Goal: Information Seeking & Learning: Learn about a topic

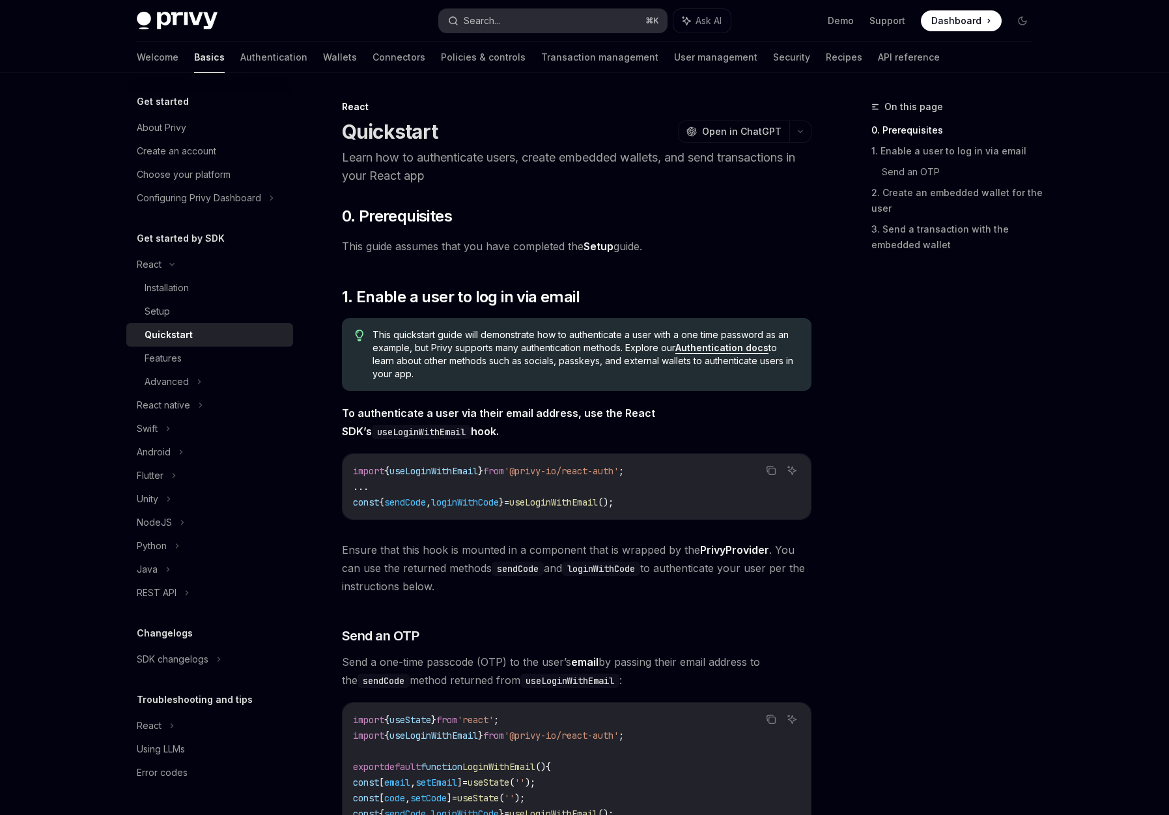
click at [597, 25] on button "Search... ⌘ K" at bounding box center [553, 20] width 228 height 23
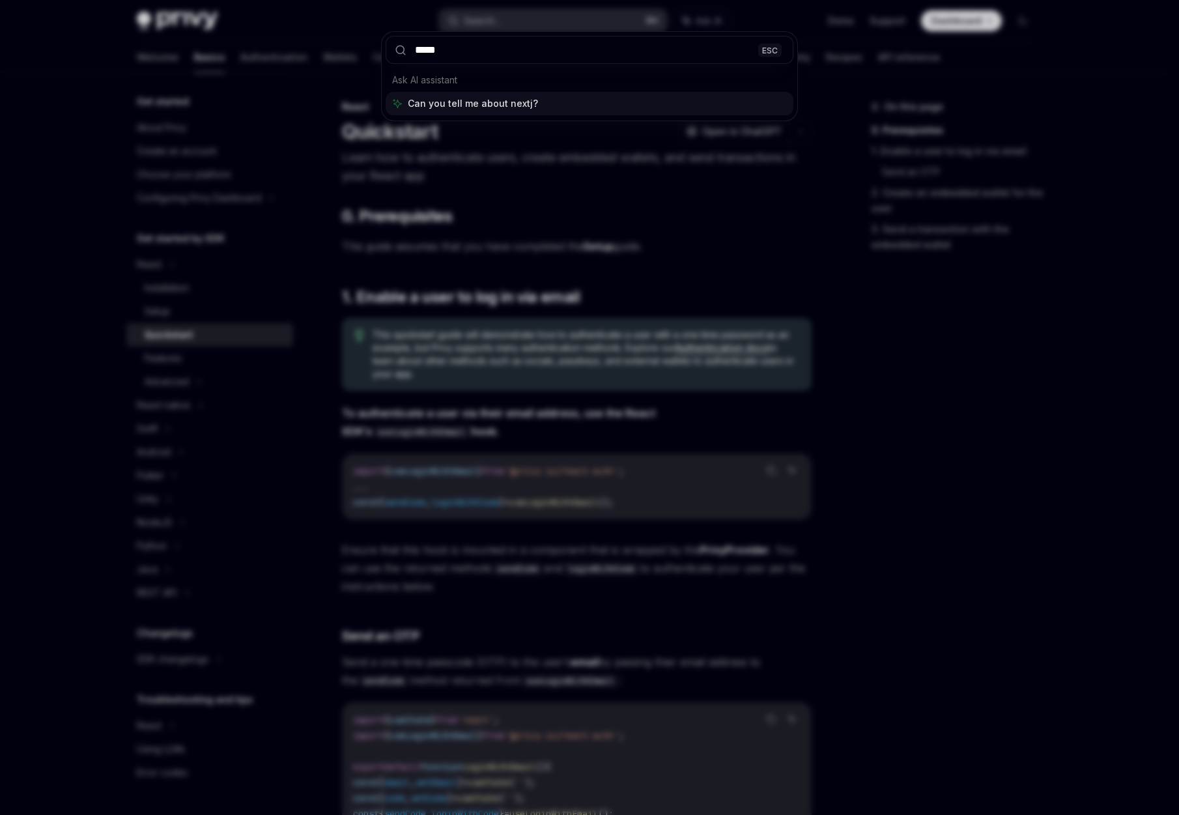
type input "******"
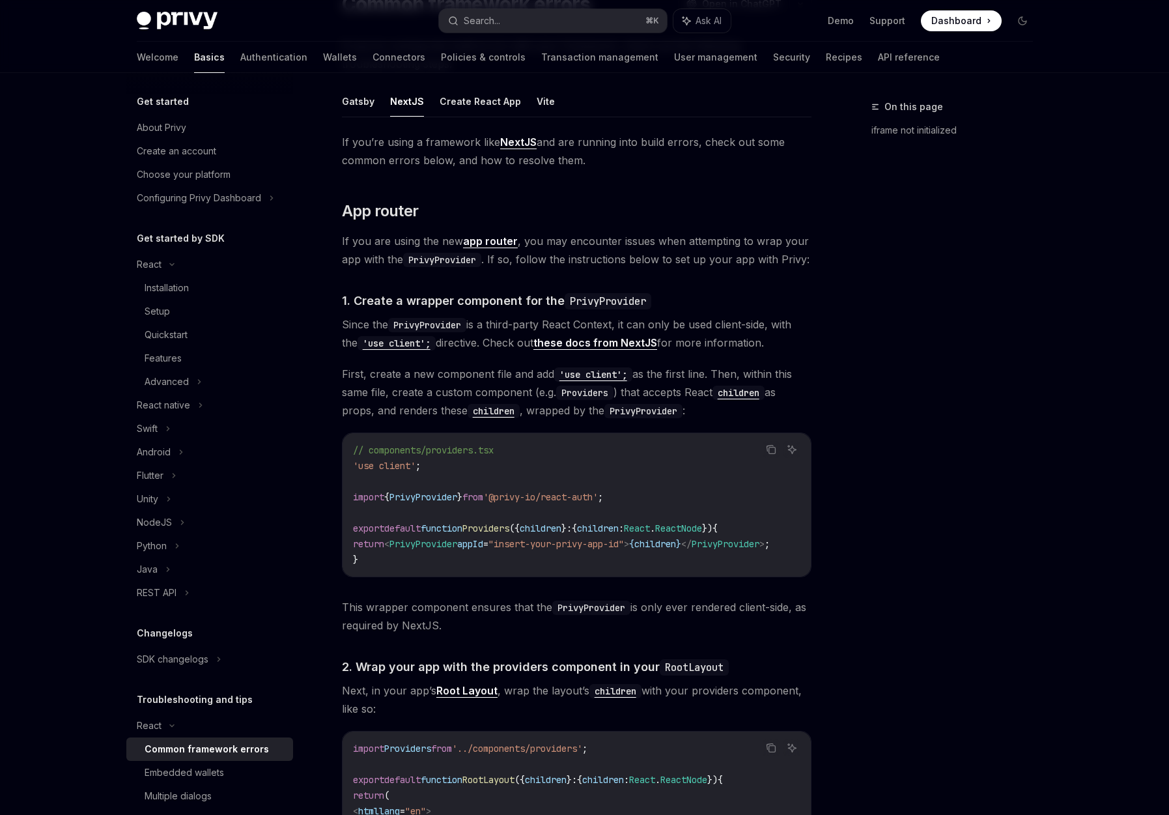
scroll to position [132, 0]
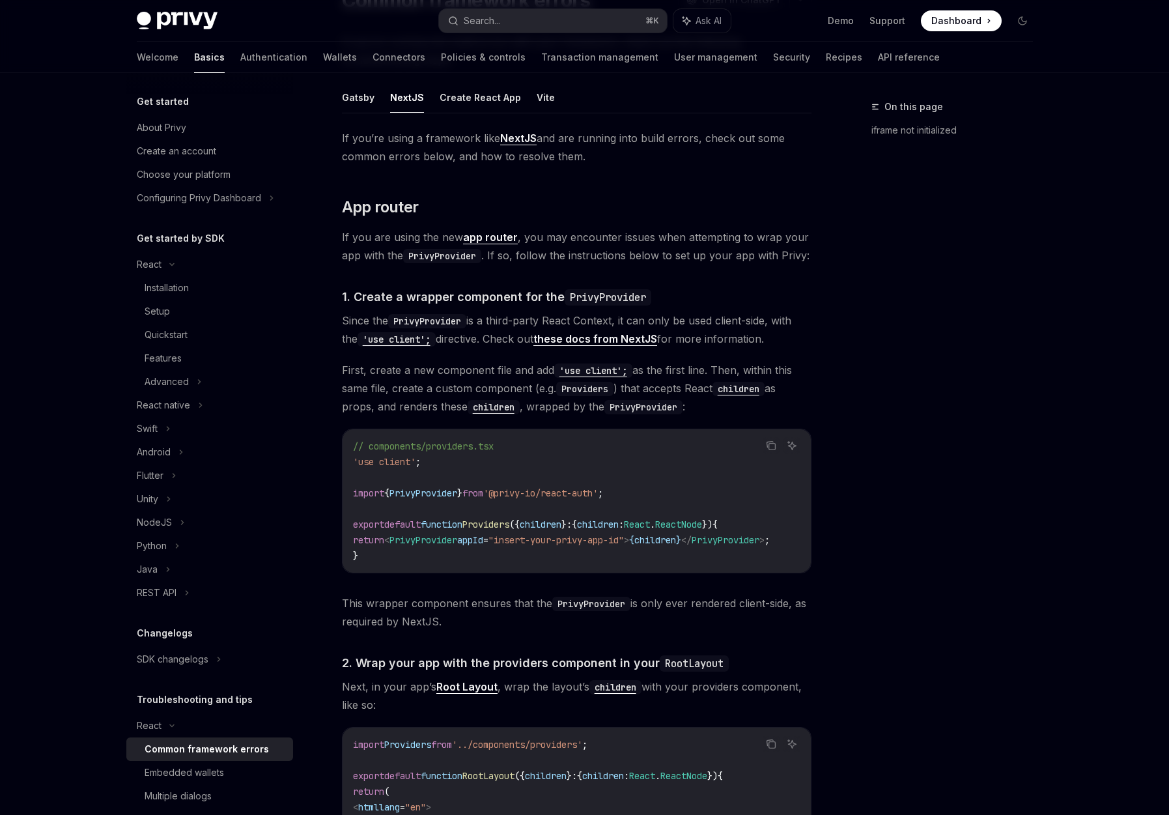
drag, startPoint x: 342, startPoint y: 136, endPoint x: 471, endPoint y: 630, distance: 510.9
click at [471, 630] on div "If you’re using a framework like NextJS and are running into build errors, chec…" at bounding box center [577, 606] width 470 height 955
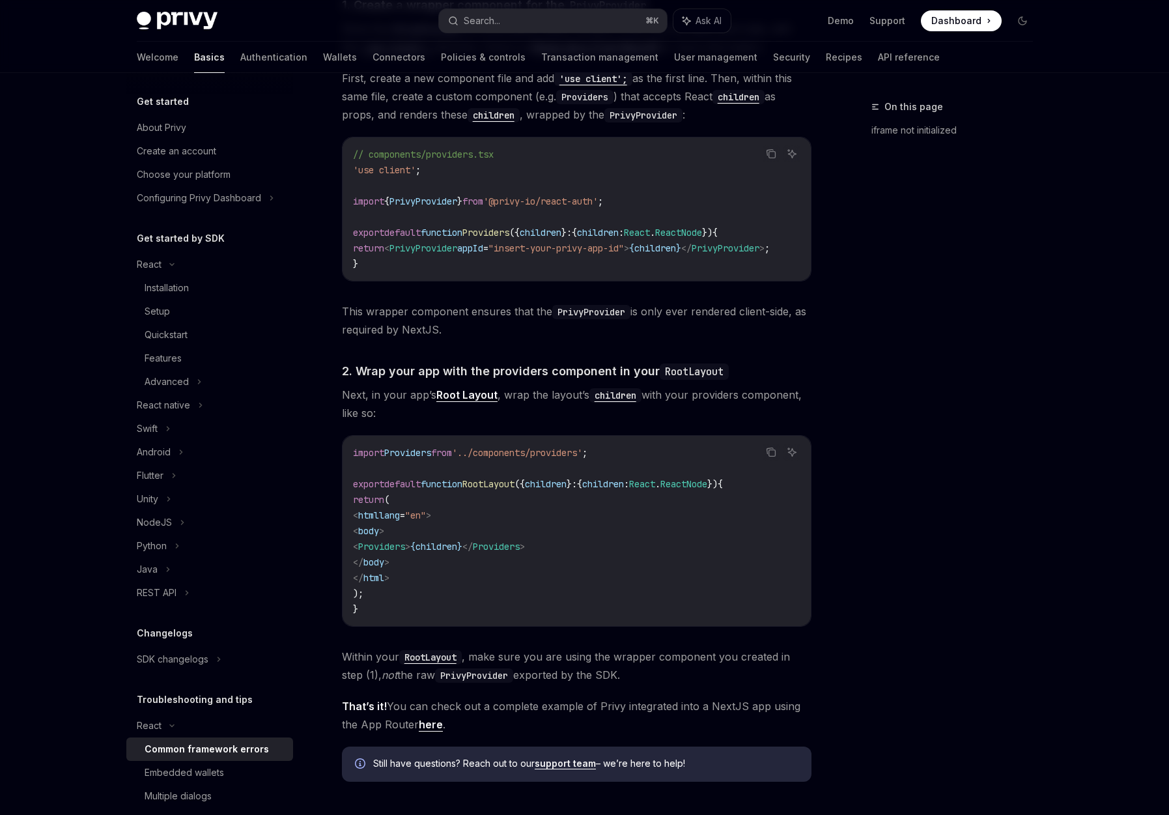
scroll to position [599, 0]
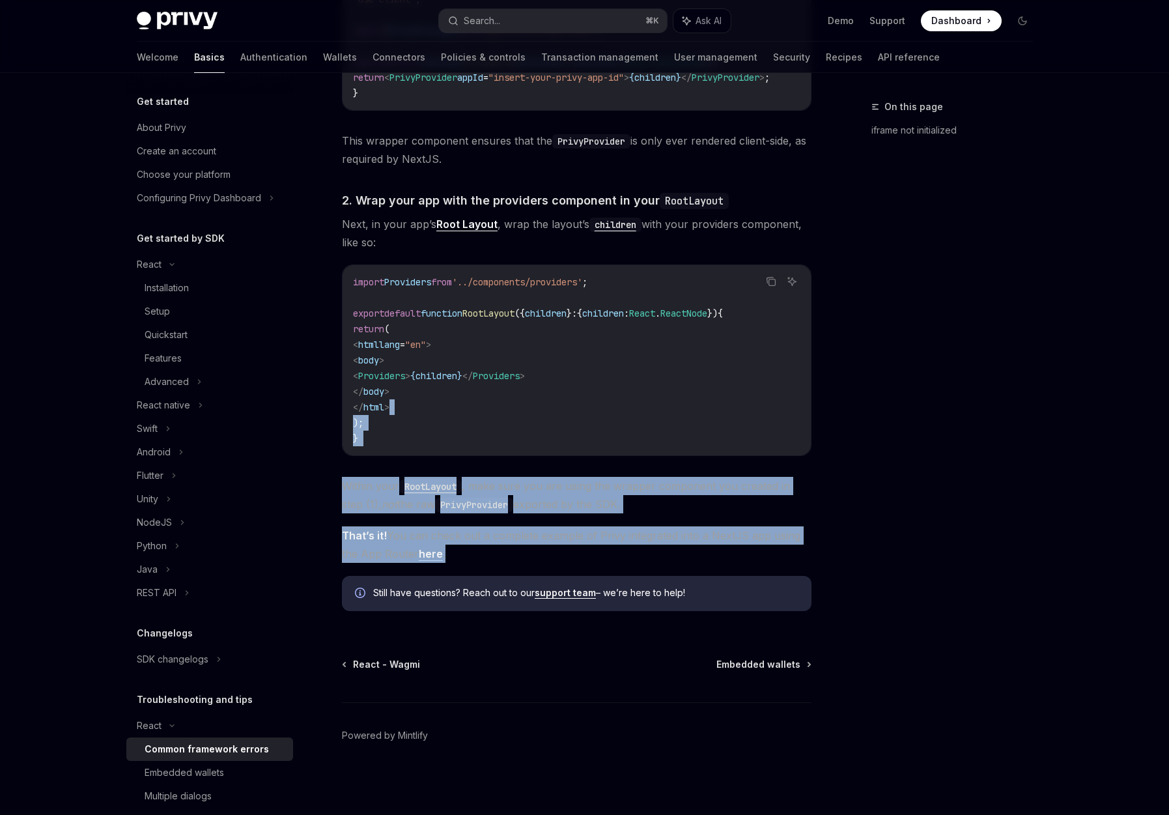
drag, startPoint x: 500, startPoint y: 560, endPoint x: 465, endPoint y: 401, distance: 162.8
click at [465, 401] on div "If you’re using a framework like NextJS and are running into build errors, chec…" at bounding box center [577, 144] width 470 height 955
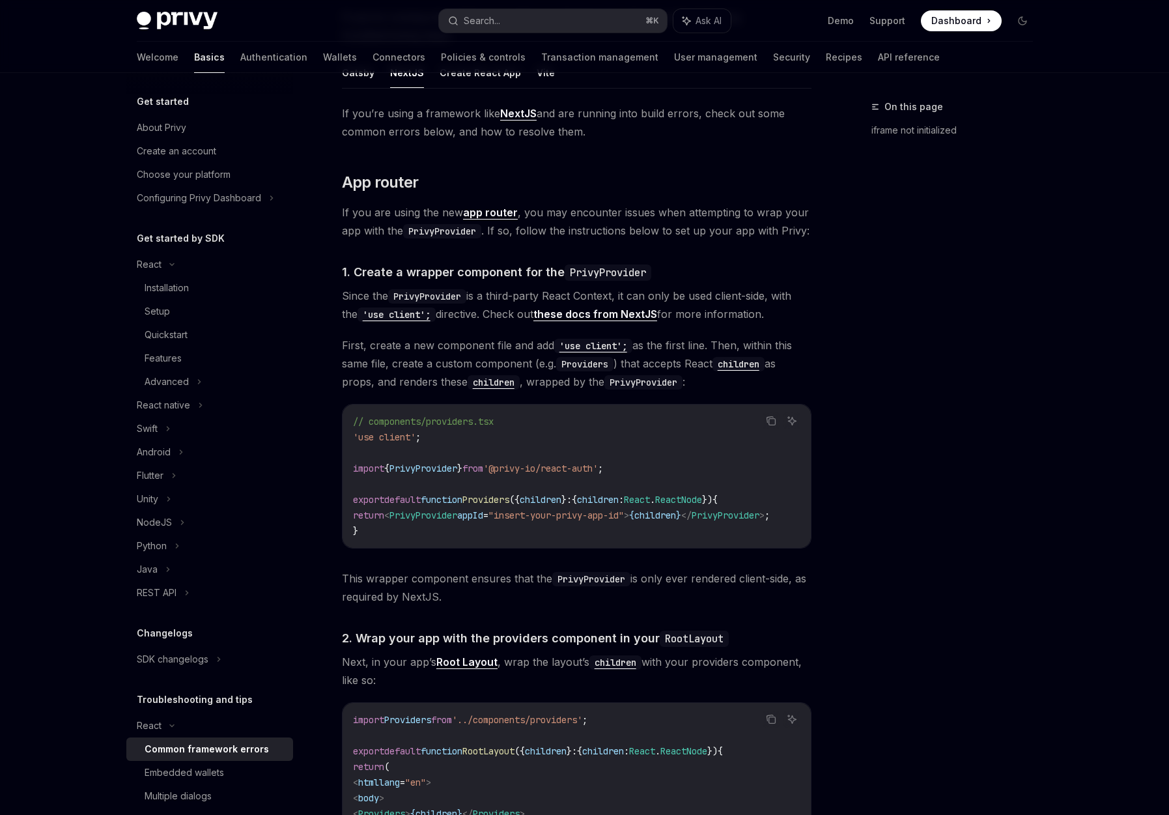
scroll to position [0, 0]
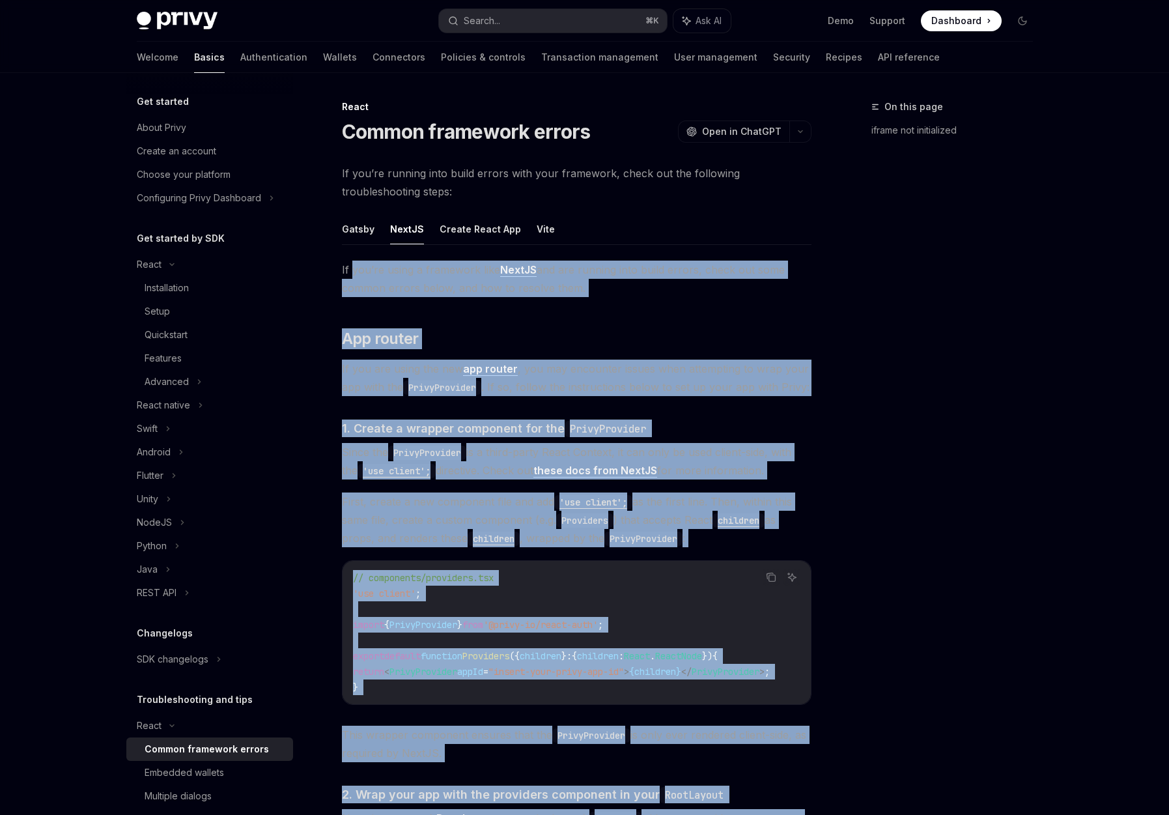
click at [351, 267] on span "If you’re using a framework like NextJS and are running into build errors, chec…" at bounding box center [577, 279] width 470 height 36
copy div "you’re using a framework like NextJS and are running into build errors, check o…"
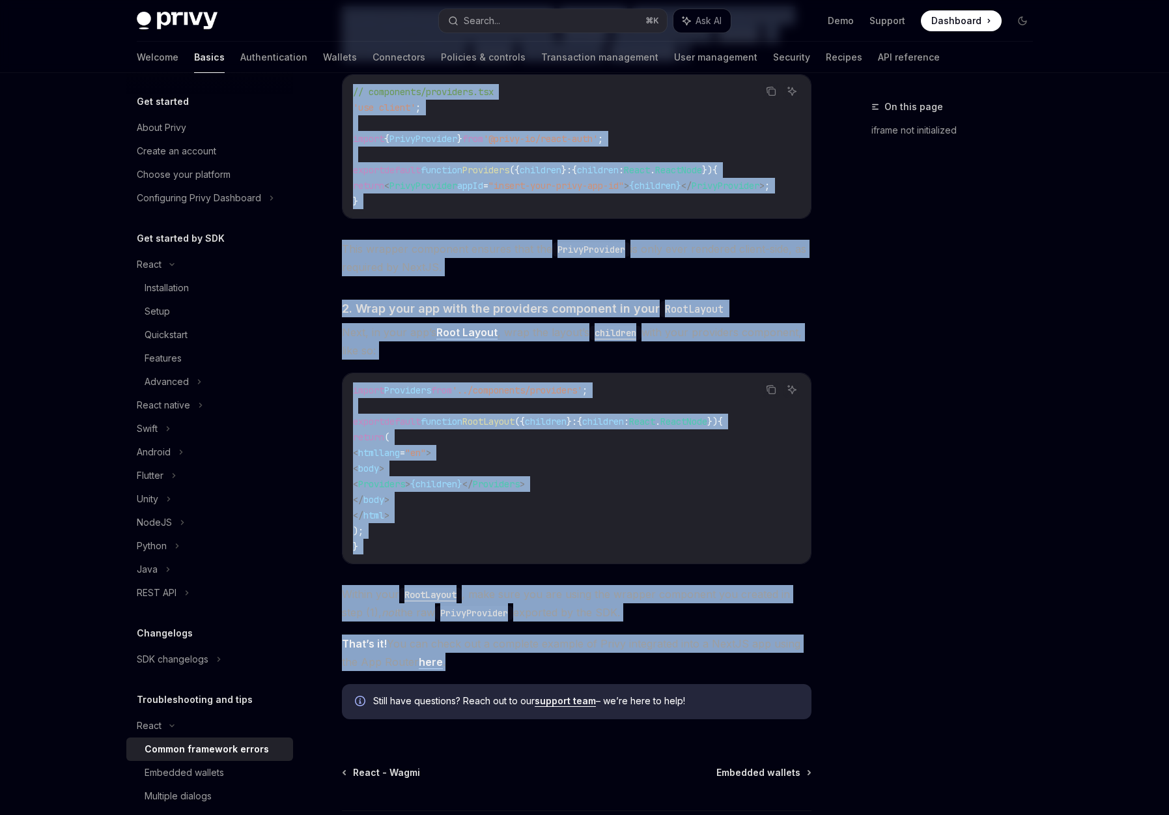
drag, startPoint x: 589, startPoint y: 558, endPoint x: 478, endPoint y: 595, distance: 116.6
click at [589, 554] on code "import Providers from '../components/providers' ; export default function RootL…" at bounding box center [576, 468] width 447 height 172
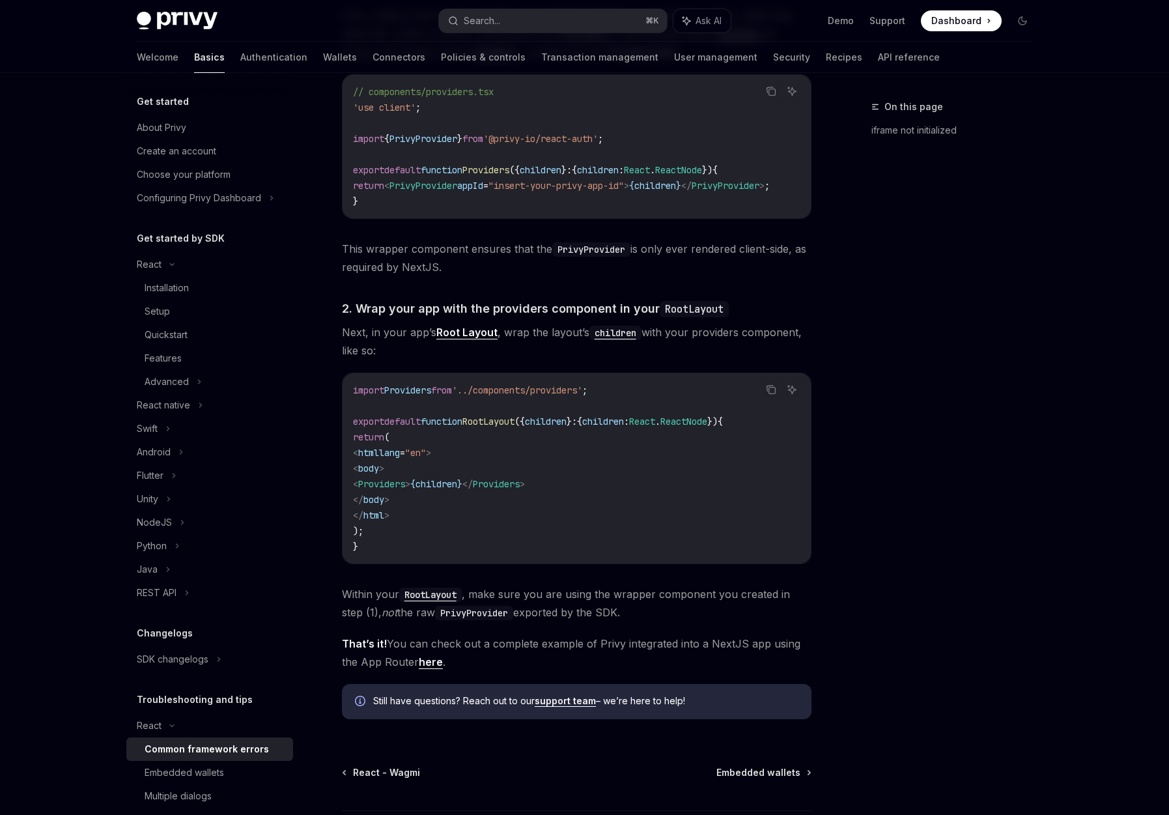
click at [432, 667] on link "here" at bounding box center [431, 662] width 24 height 14
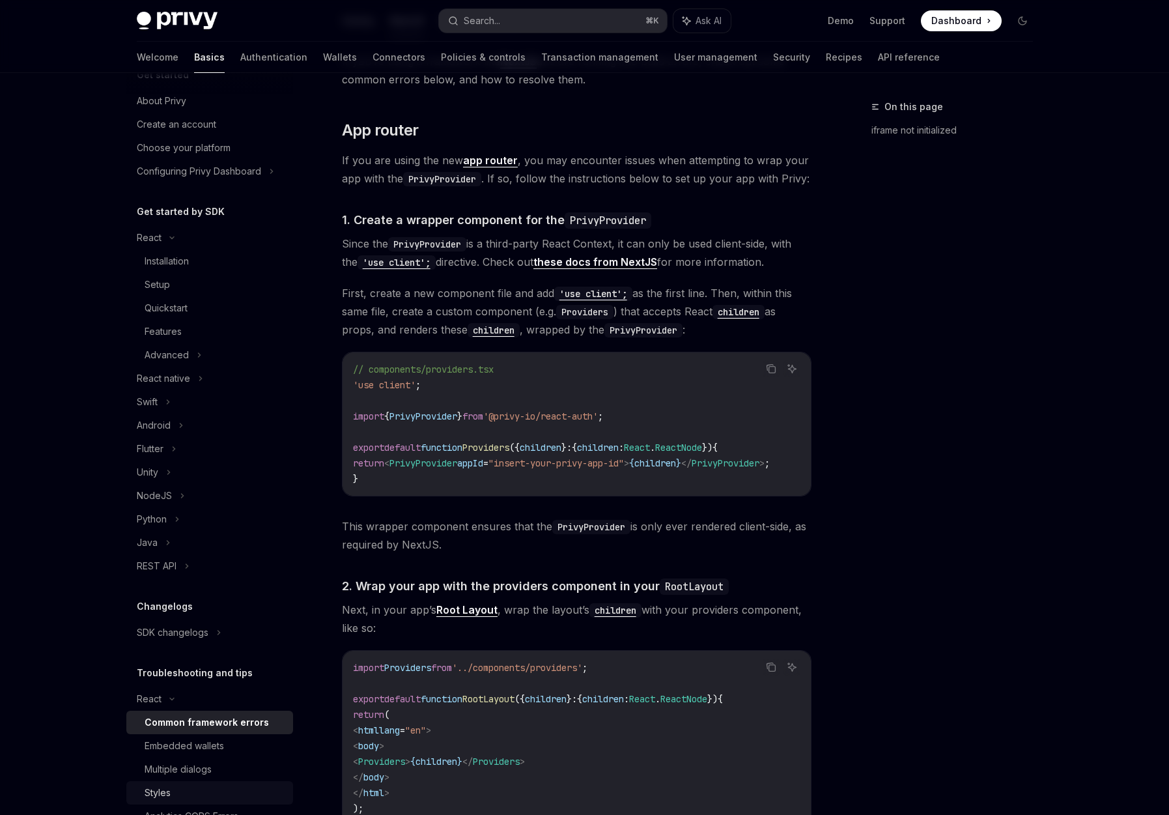
scroll to position [23, 0]
click at [162, 272] on div "Installation" at bounding box center [167, 265] width 44 height 16
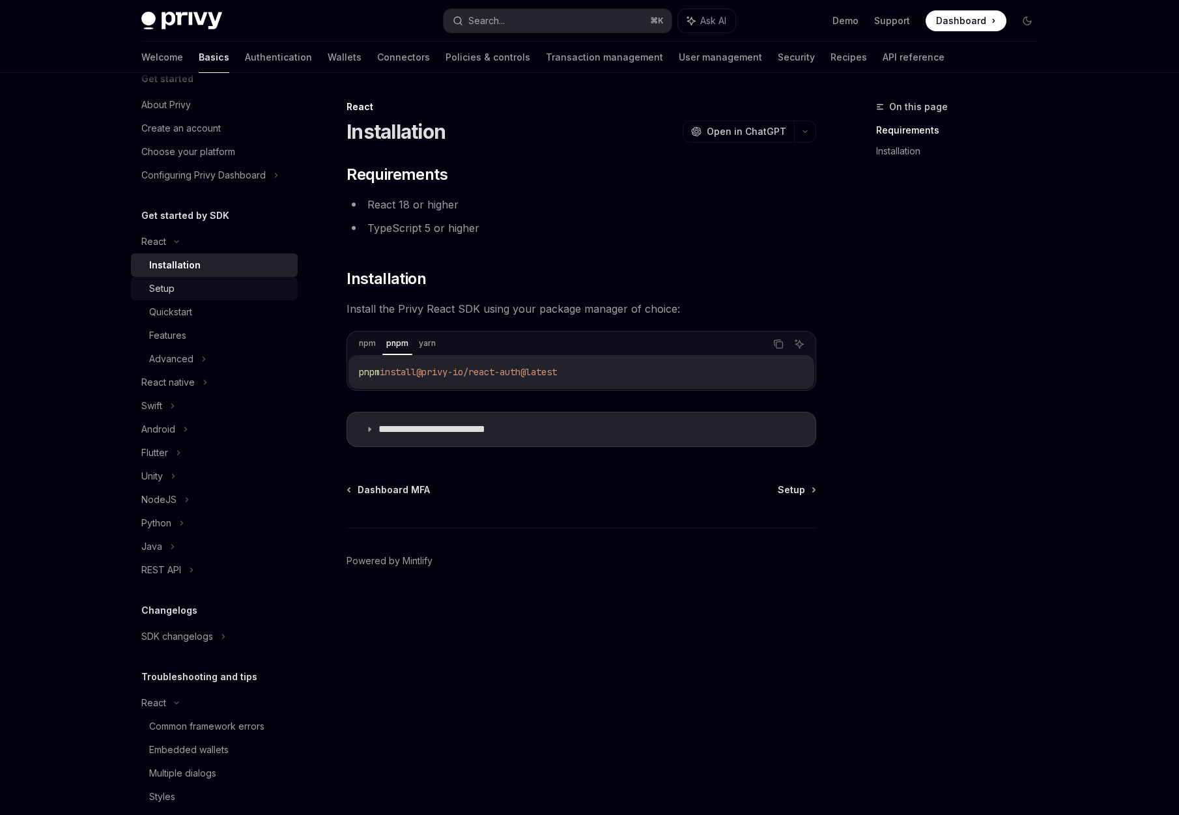
click at [167, 289] on div "Setup" at bounding box center [161, 289] width 25 height 16
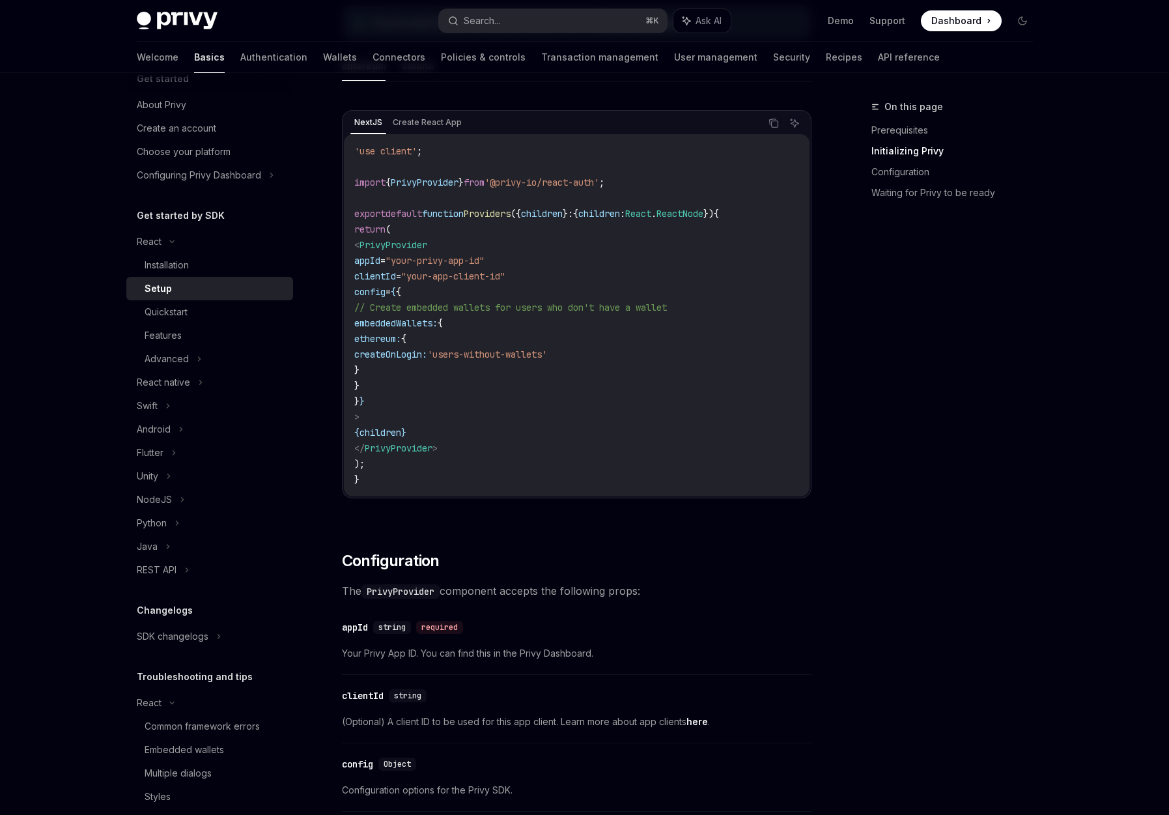
scroll to position [415, 0]
click at [197, 363] on icon at bounding box center [199, 359] width 5 height 16
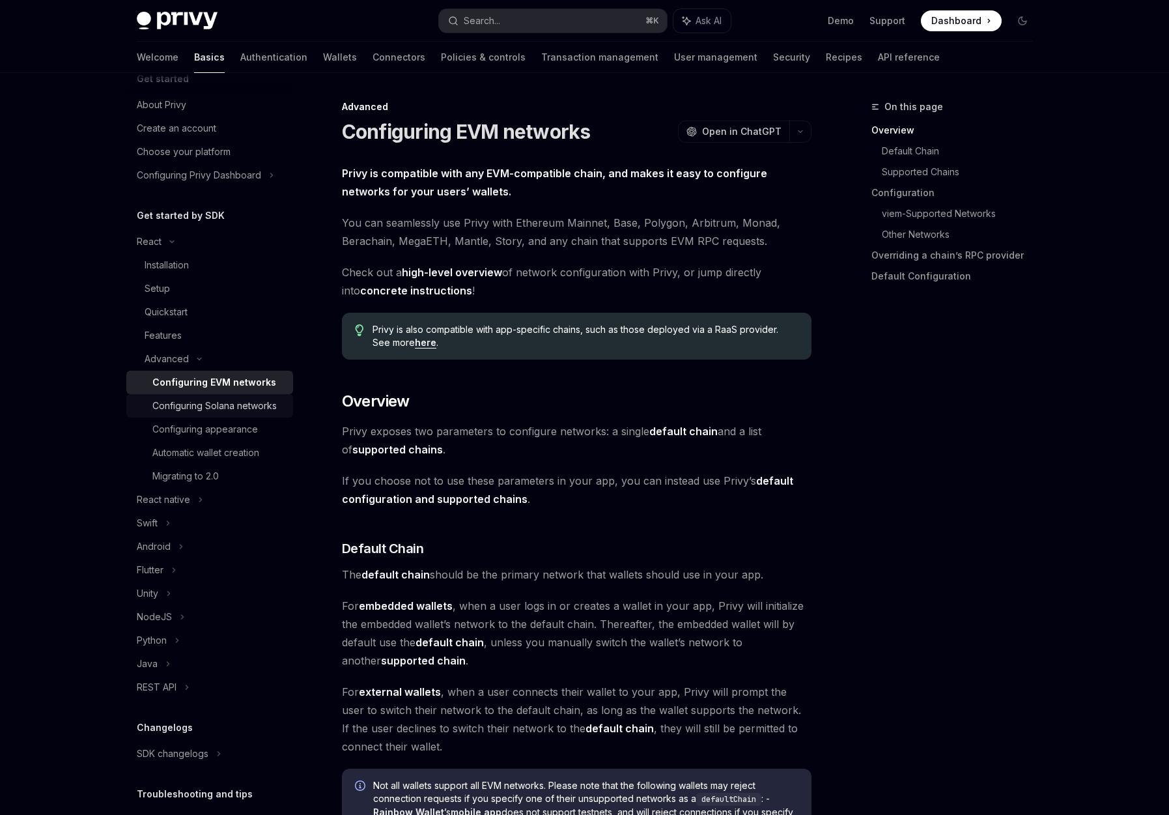
click at [206, 414] on div "Configuring Solana networks" at bounding box center [214, 406] width 124 height 16
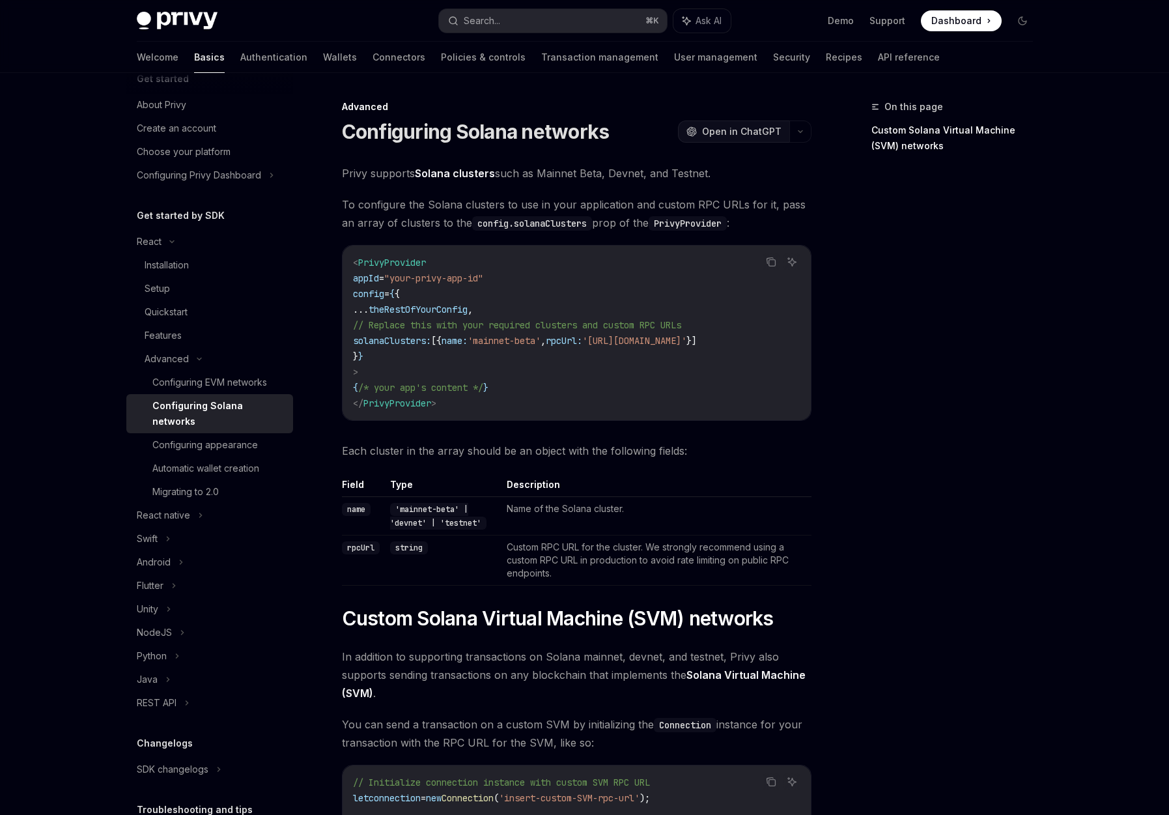
click at [752, 129] on span "Open in ChatGPT" at bounding box center [741, 131] width 79 height 13
click at [184, 337] on div "Features" at bounding box center [215, 336] width 141 height 16
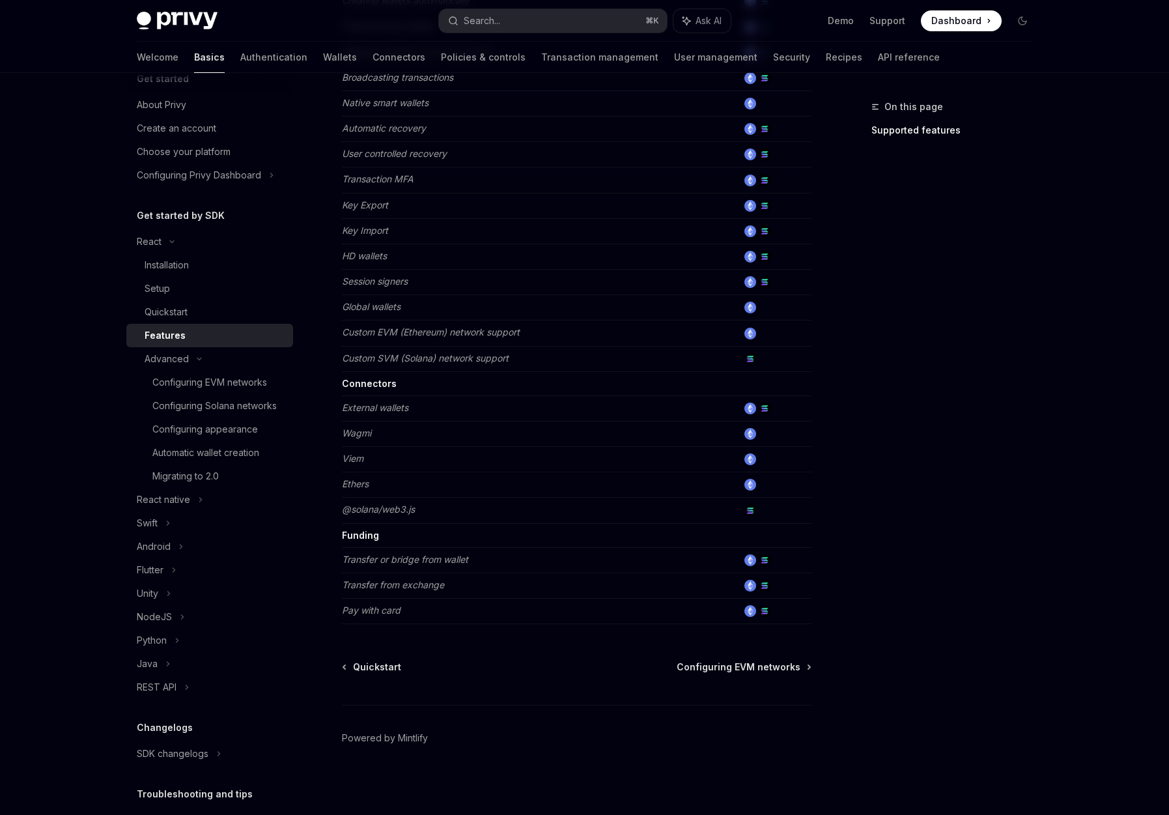
scroll to position [571, 0]
click at [716, 408] on td "External wallets" at bounding box center [540, 405] width 396 height 25
click at [417, 389] on td "Connectors" at bounding box center [540, 381] width 396 height 24
click at [393, 385] on td "Connectors" at bounding box center [540, 381] width 396 height 24
click at [363, 383] on strong "Connectors" at bounding box center [369, 380] width 55 height 11
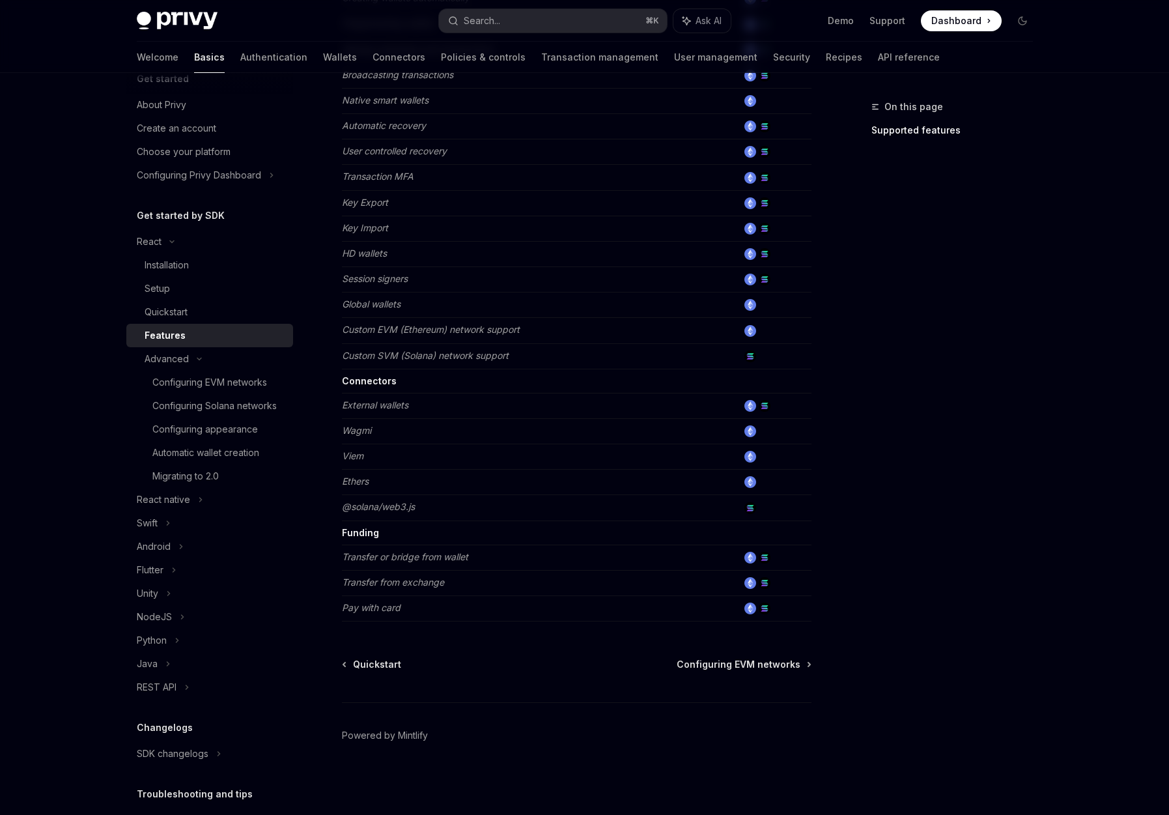
click at [363, 383] on strong "Connectors" at bounding box center [369, 380] width 55 height 11
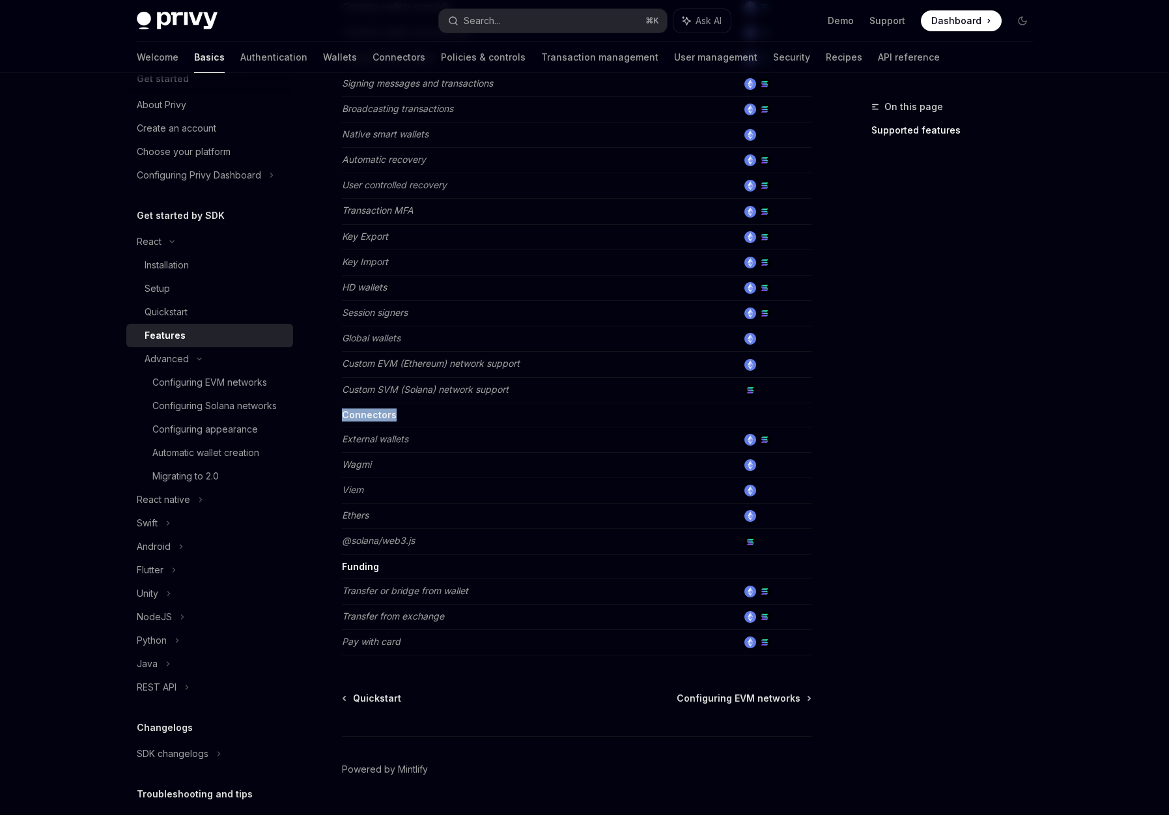
scroll to position [539, 0]
copy strong "Connectors"
click at [833, 22] on link "Demo" at bounding box center [841, 20] width 26 height 13
click at [218, 411] on div "Configuring Solana networks" at bounding box center [214, 406] width 124 height 16
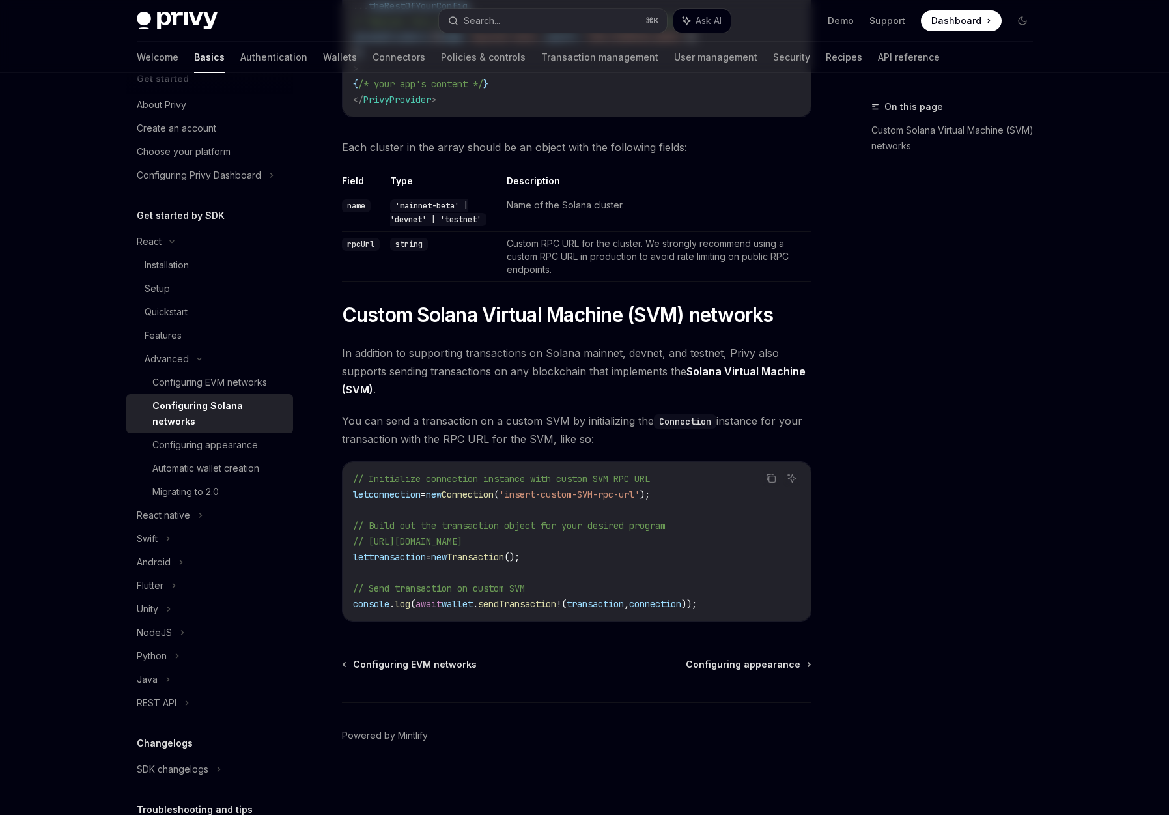
type textarea "*"
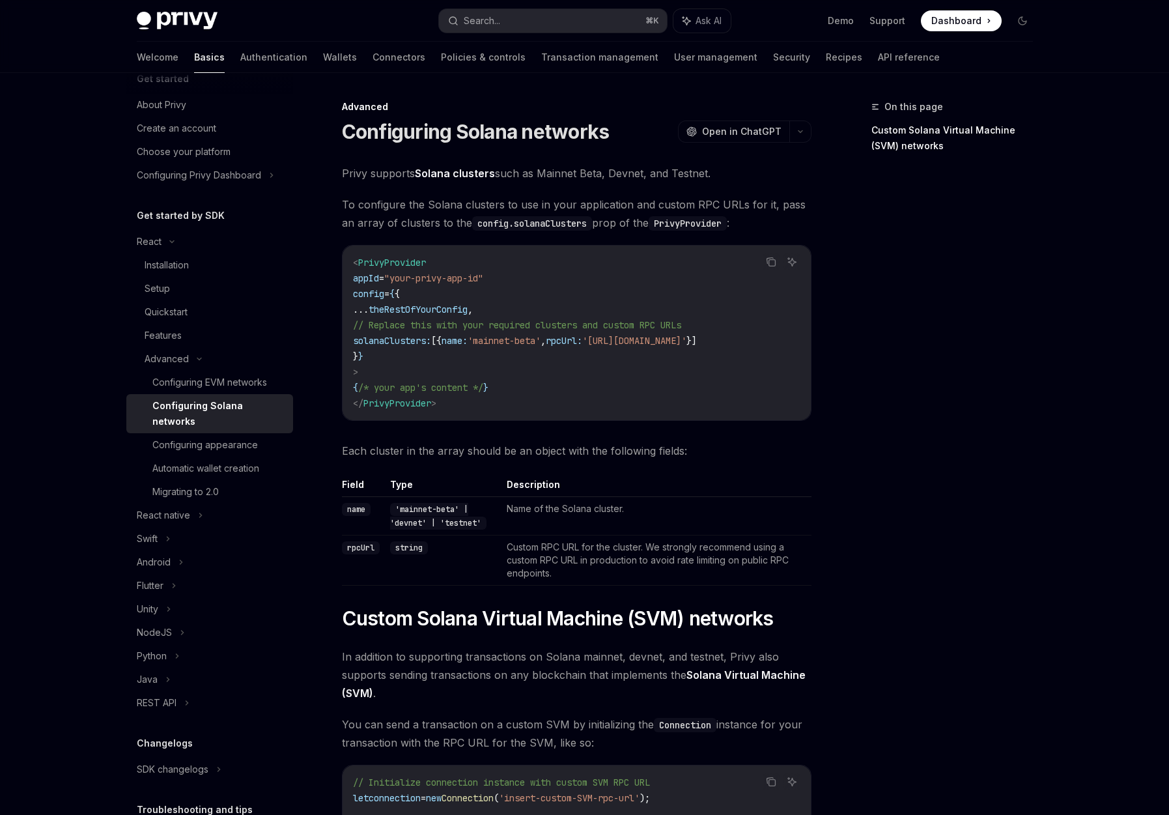
click at [431, 338] on span "solanaClusters:" at bounding box center [392, 341] width 78 height 12
copy code "solanaClusters: [{ name: 'mainnet-beta' , rpcUrl: 'https://api.mainnet-beta.sol…"
click at [501, 36] on div "Privy Docs home page Search... ⌘ K Ask AI Demo Support Dashboard Dashboard Sear…" at bounding box center [585, 21] width 896 height 42
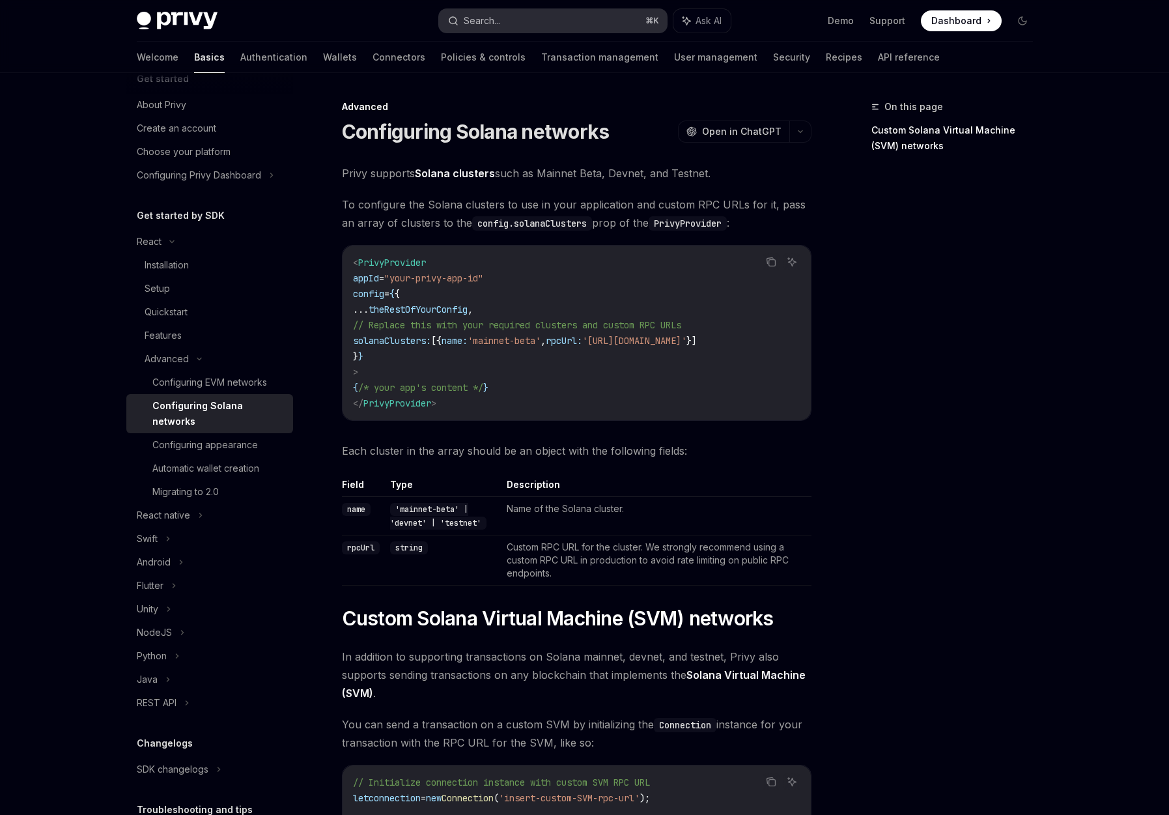
click at [503, 27] on button "Search... ⌘ K" at bounding box center [553, 20] width 228 height 23
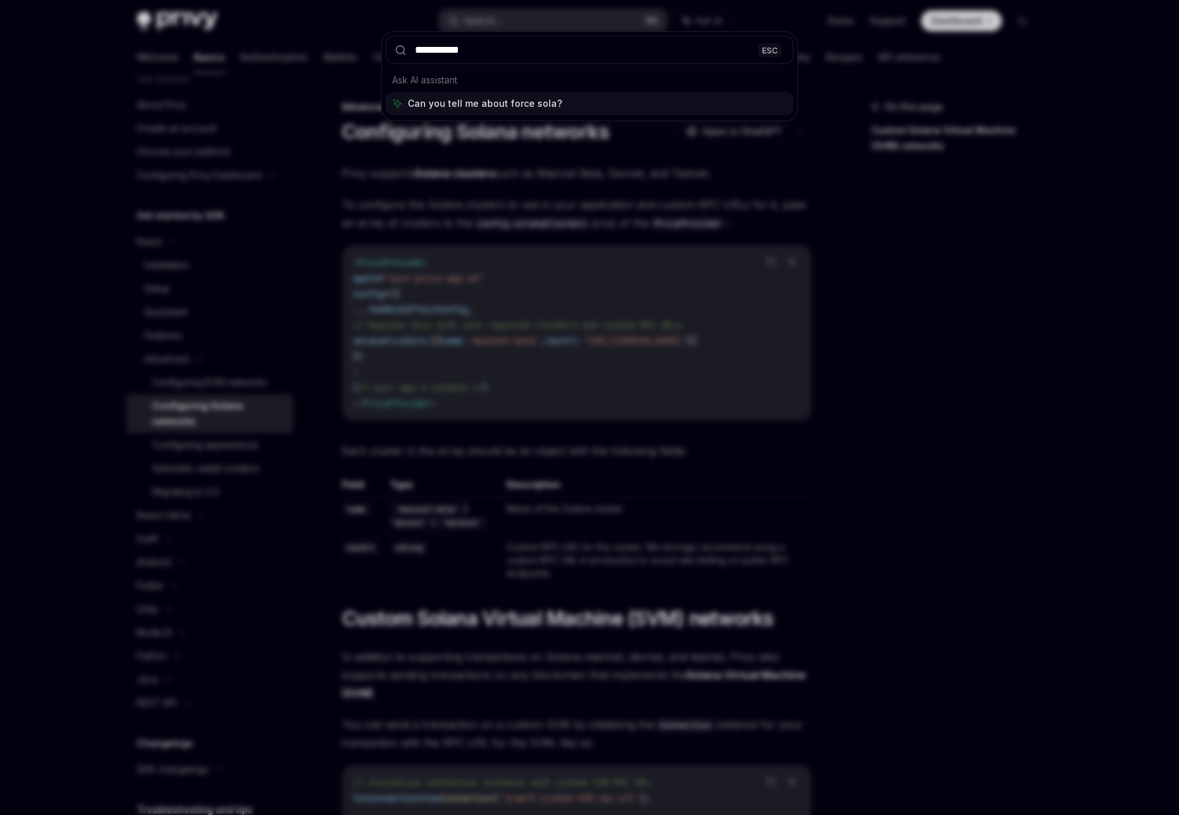
type input "**********"
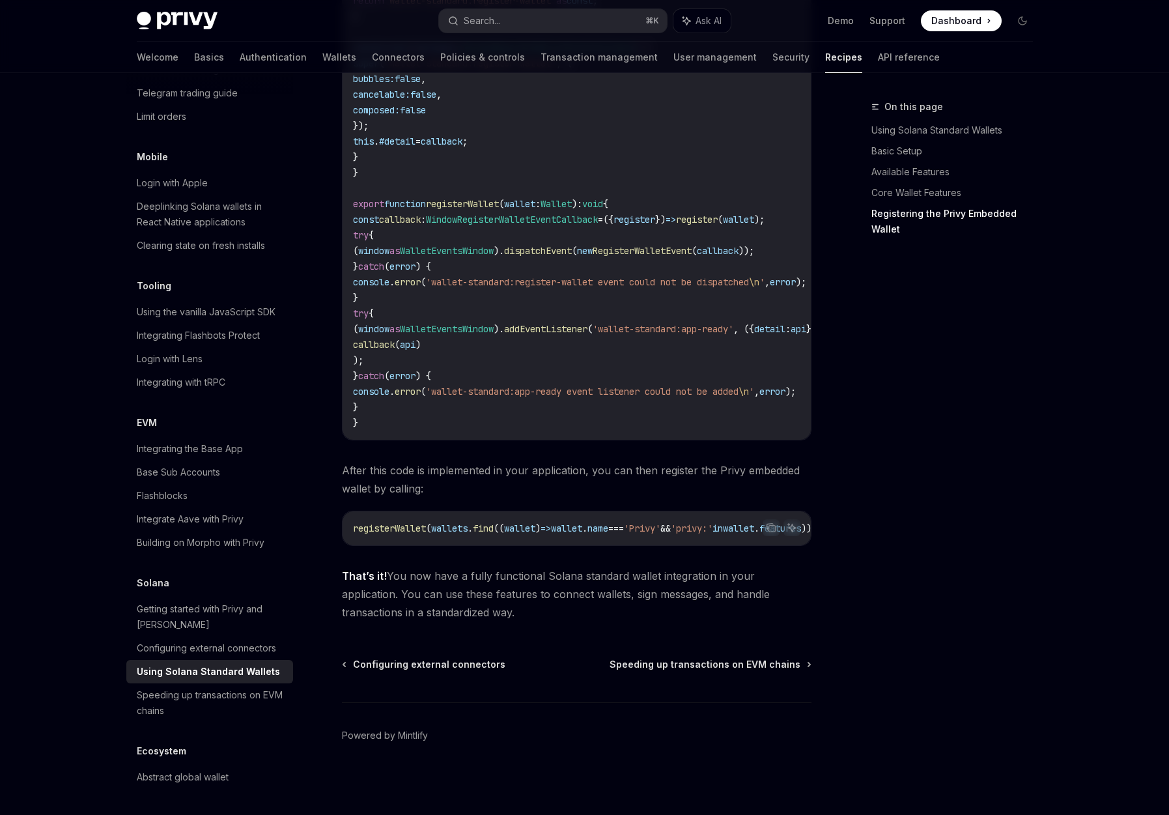
scroll to position [1557, 0]
click at [176, 620] on div "Getting started with Privy and Solana" at bounding box center [211, 616] width 148 height 31
type textarea "*"
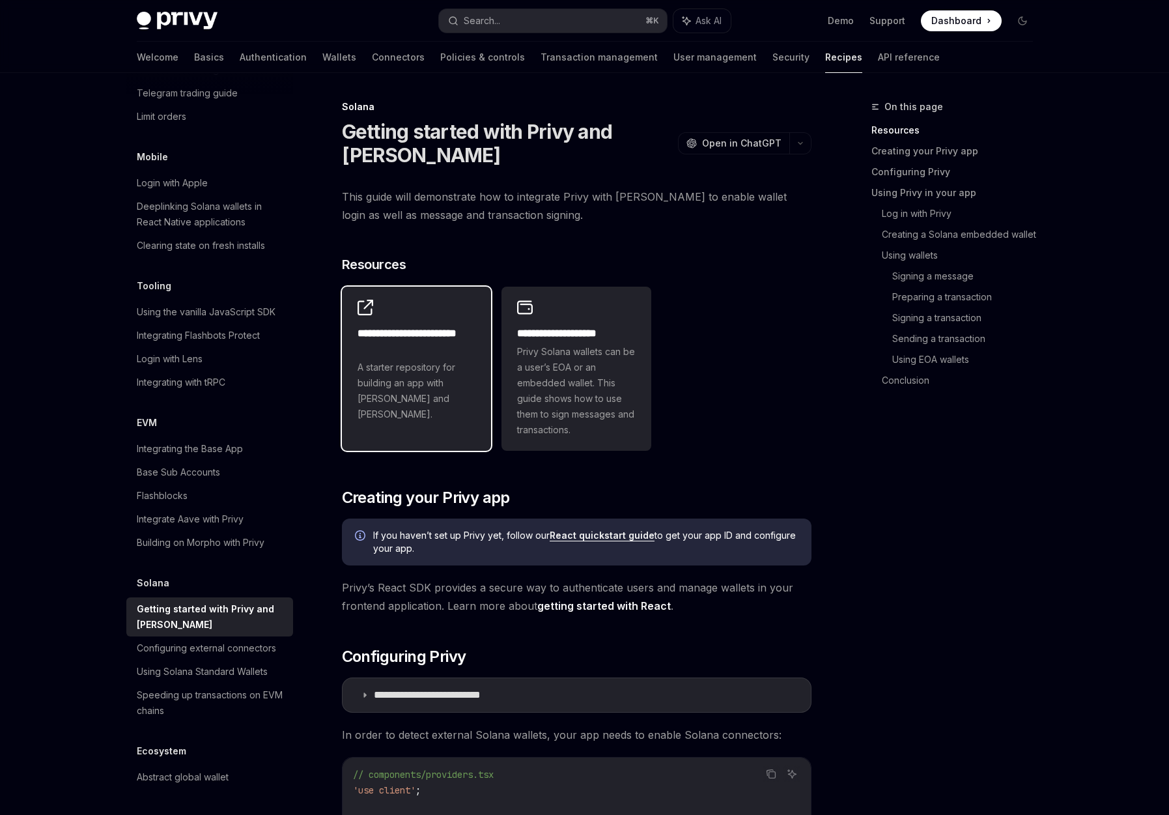
click at [428, 396] on span "A starter repository for building an app with Privy and Solana." at bounding box center [417, 391] width 119 height 63
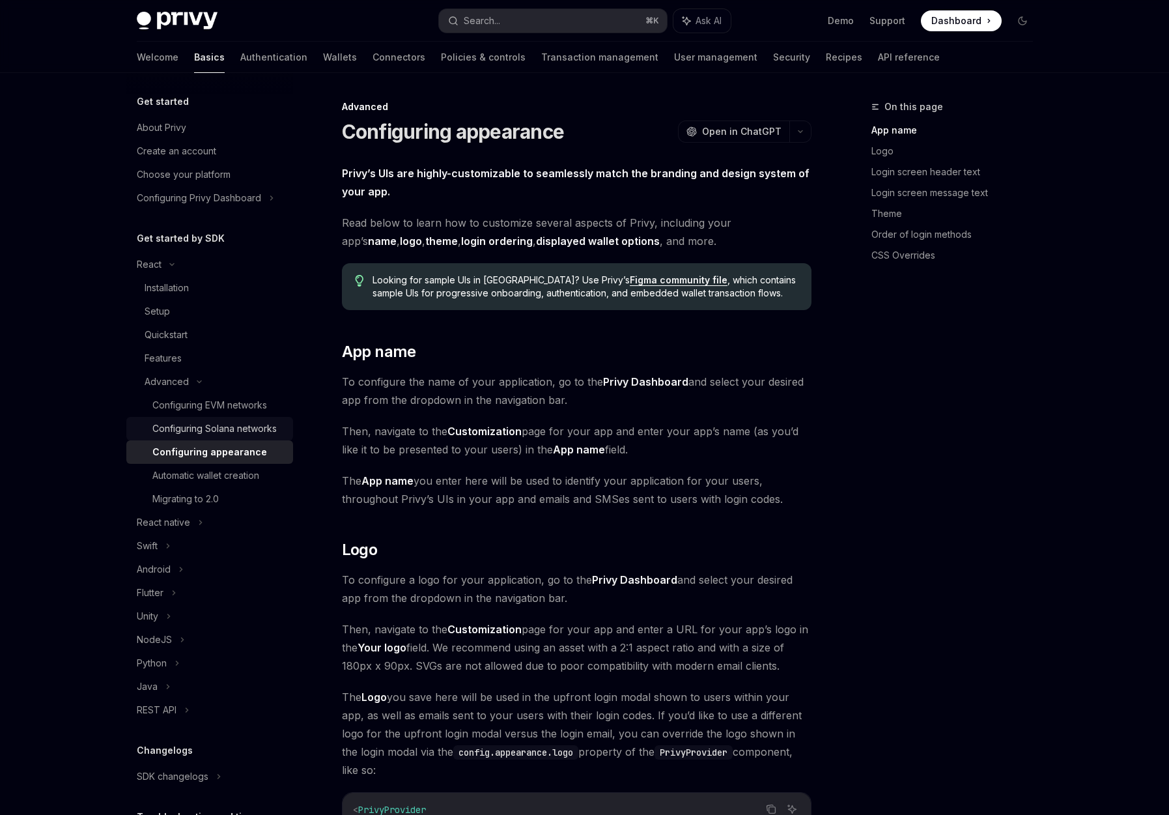
click at [223, 432] on div "Configuring Solana networks" at bounding box center [214, 429] width 124 height 16
type textarea "*"
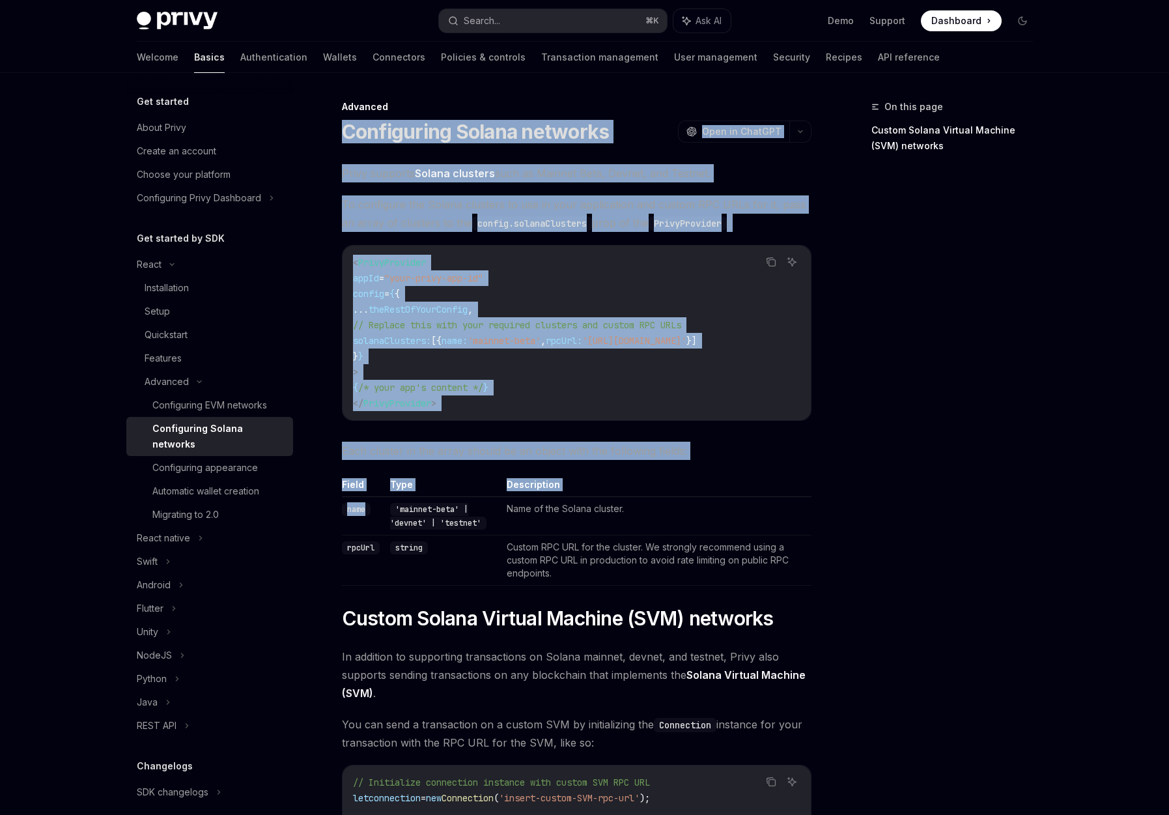
drag, startPoint x: 339, startPoint y: 134, endPoint x: 447, endPoint y: 506, distance: 387.9
click at [447, 506] on div "Advanced Configuring Solana networks OpenAI Open in ChatGPT OpenAI Open in Chat…" at bounding box center [454, 608] width 719 height 1019
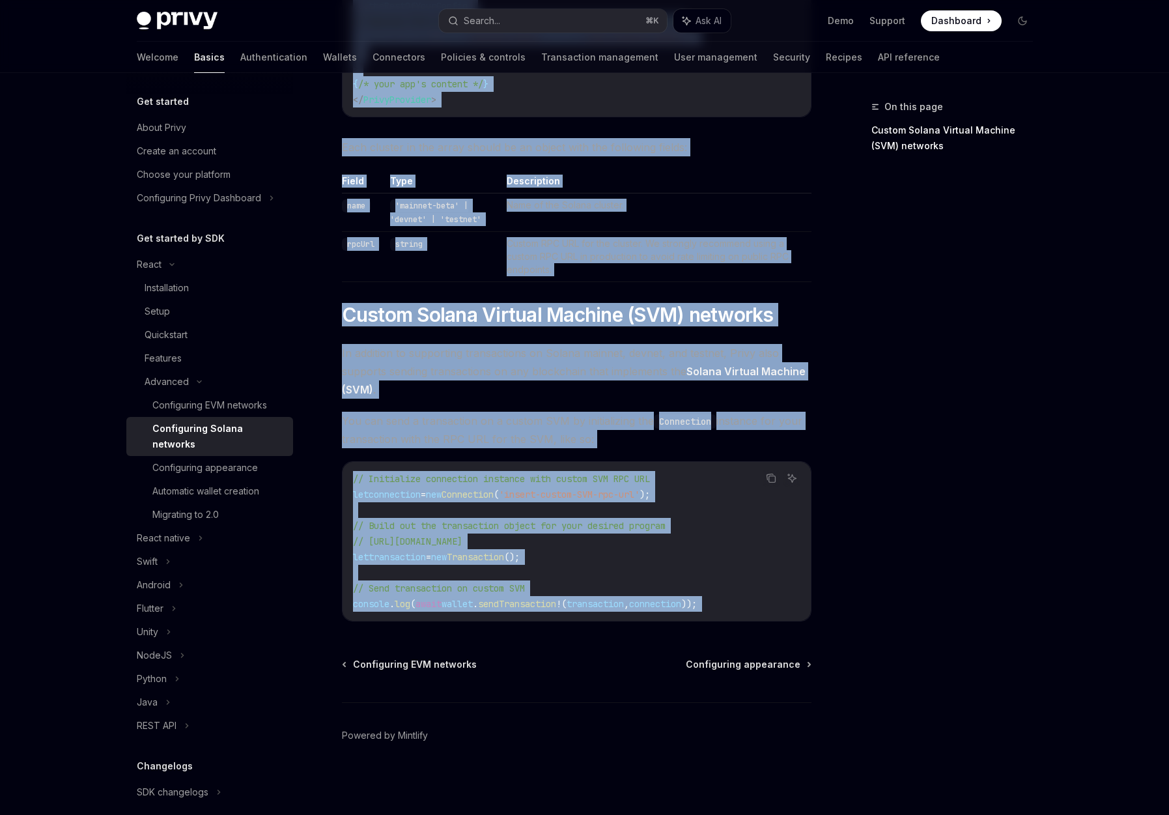
click at [519, 635] on div "Advanced Configuring Solana networks OpenAI Open in ChatGPT OpenAI Open in Chat…" at bounding box center [454, 305] width 719 height 1019
copy div "Configuring Solana networks OpenAI Open in ChatGPT OpenAI Open in ChatGPT Privy…"
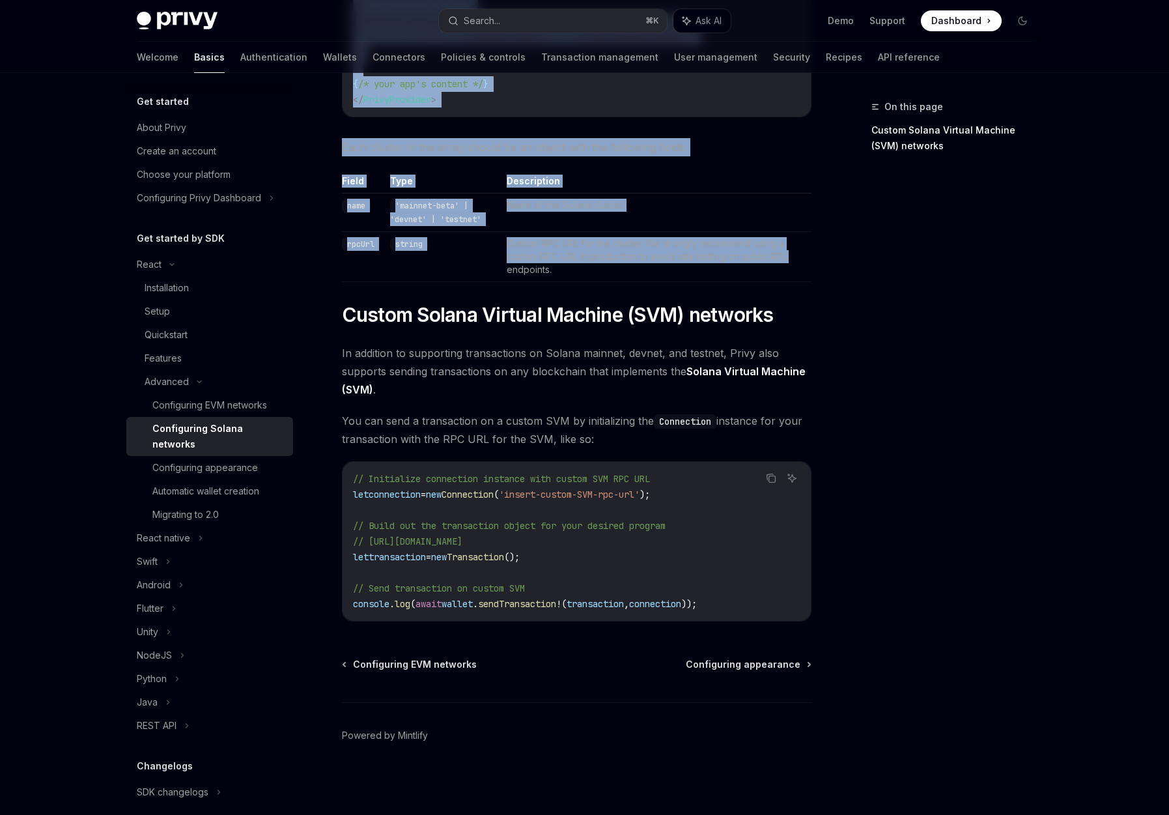
click at [813, 251] on div "On this page Custom Solana Virtual Machine (SVM) networks Advanced Configuring …" at bounding box center [584, 291] width 917 height 1045
copy div "Configuring Solana networks OpenAI Open in ChatGPT OpenAI Open in ChatGPT Privy…"
click at [672, 281] on td "Custom RPC URL for the cluster. We strongly recommend using a custom RPC URL in…" at bounding box center [656, 257] width 310 height 50
copy div "Configuring Solana networks OpenAI Open in ChatGPT OpenAI Open in ChatGPT Privy…"
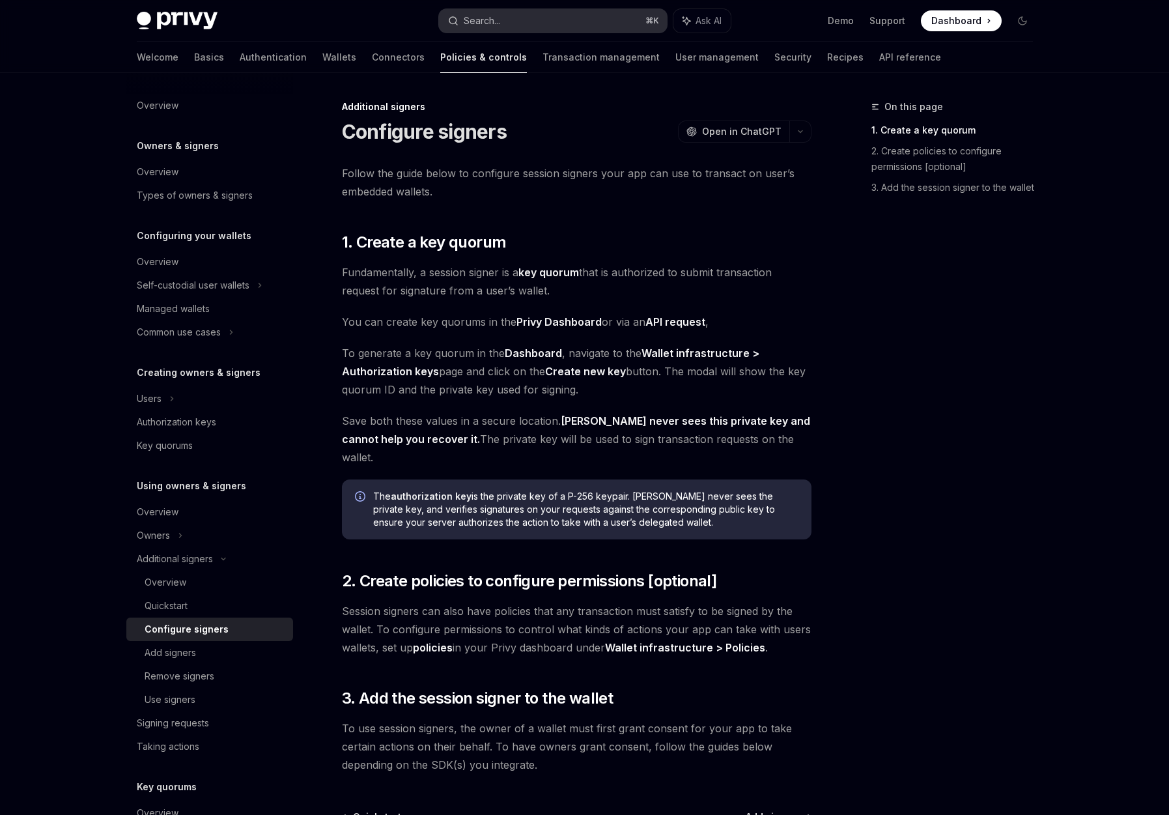
click at [563, 25] on button "Search... ⌘ K" at bounding box center [553, 20] width 228 height 23
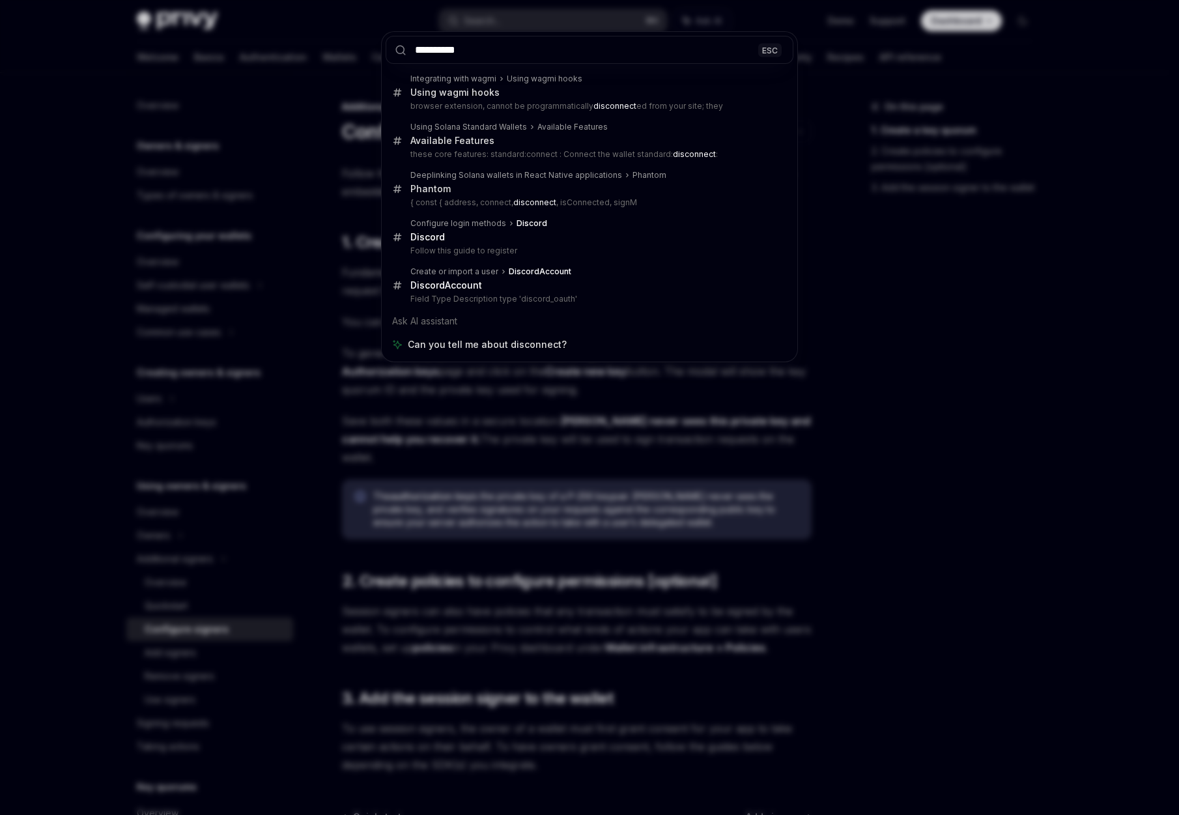
type input "**********"
click at [965, 266] on div "**********" at bounding box center [589, 407] width 1179 height 815
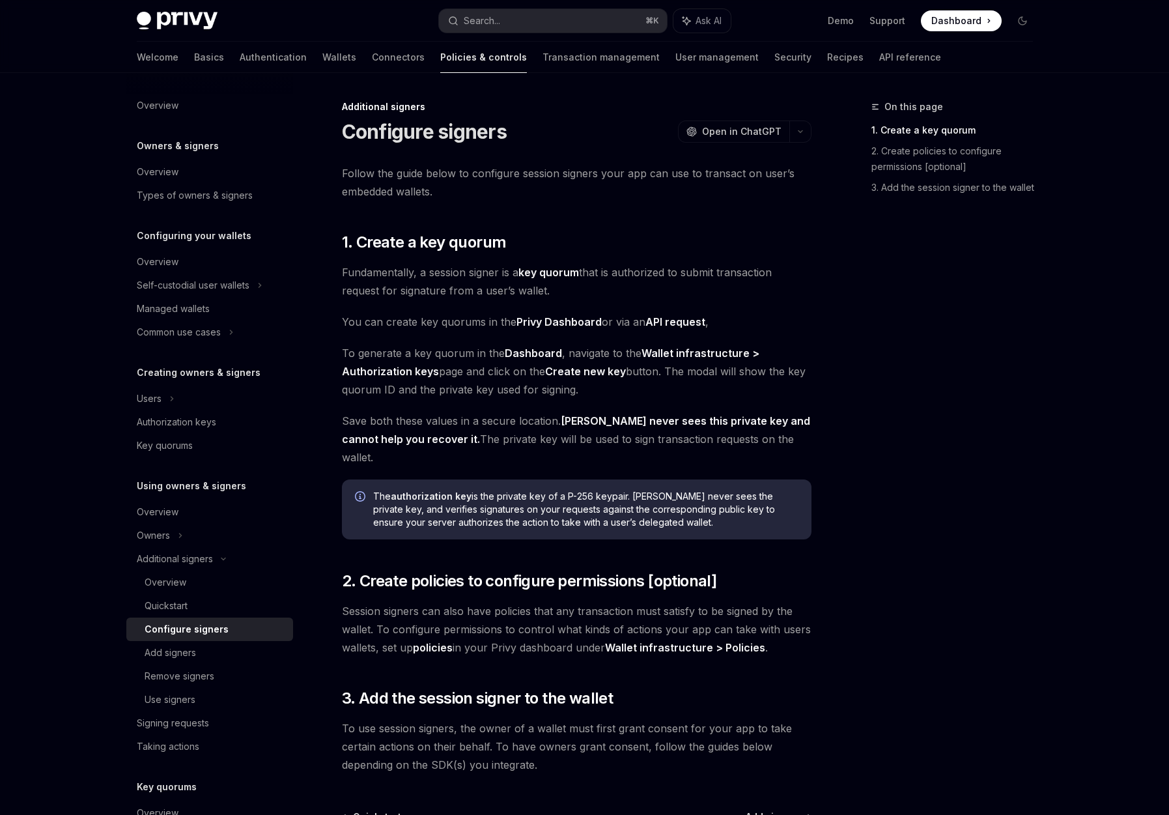
scroll to position [243, 0]
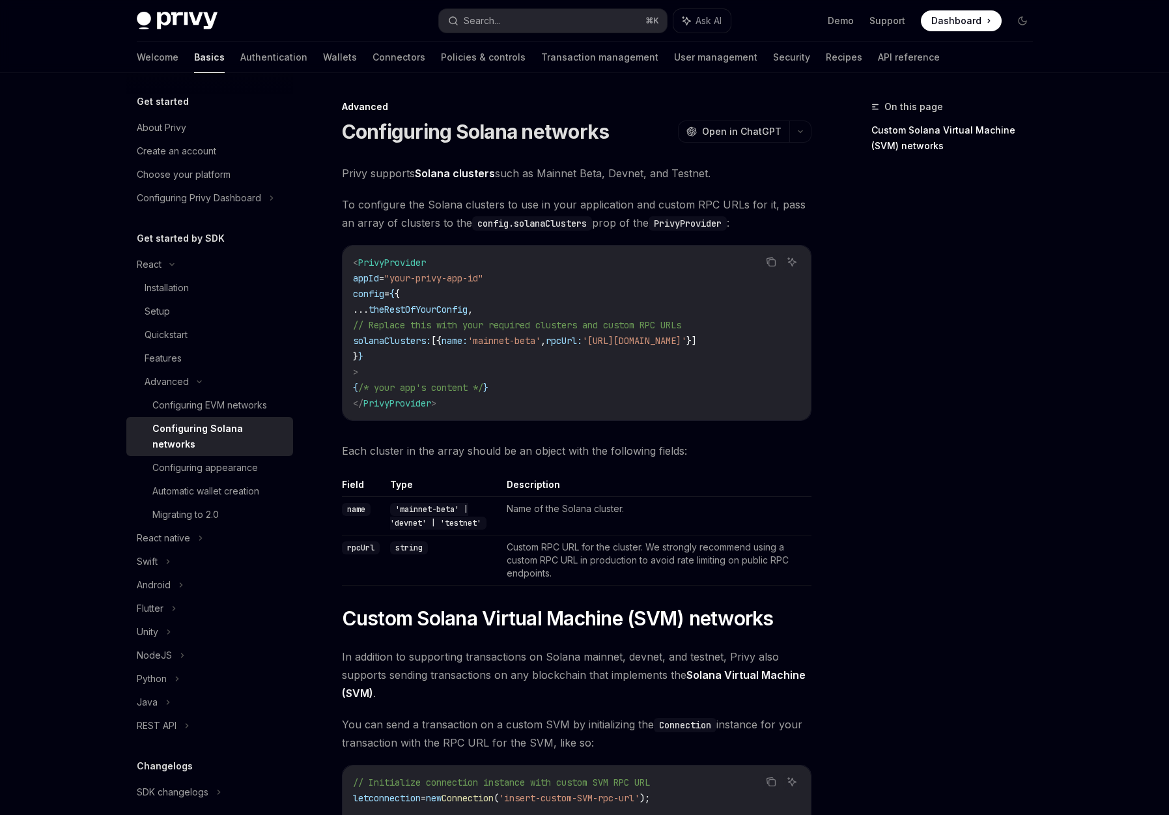
scroll to position [308, 0]
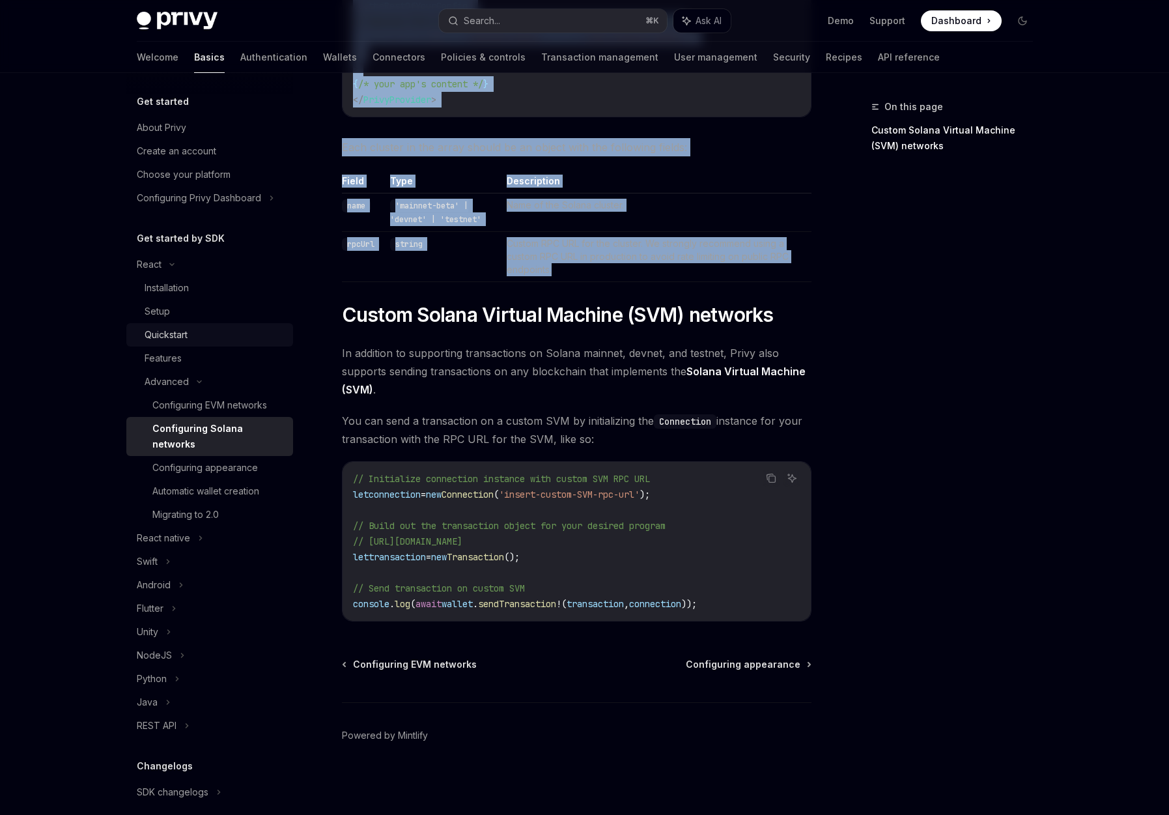
click at [178, 331] on div "Quickstart" at bounding box center [166, 335] width 43 height 16
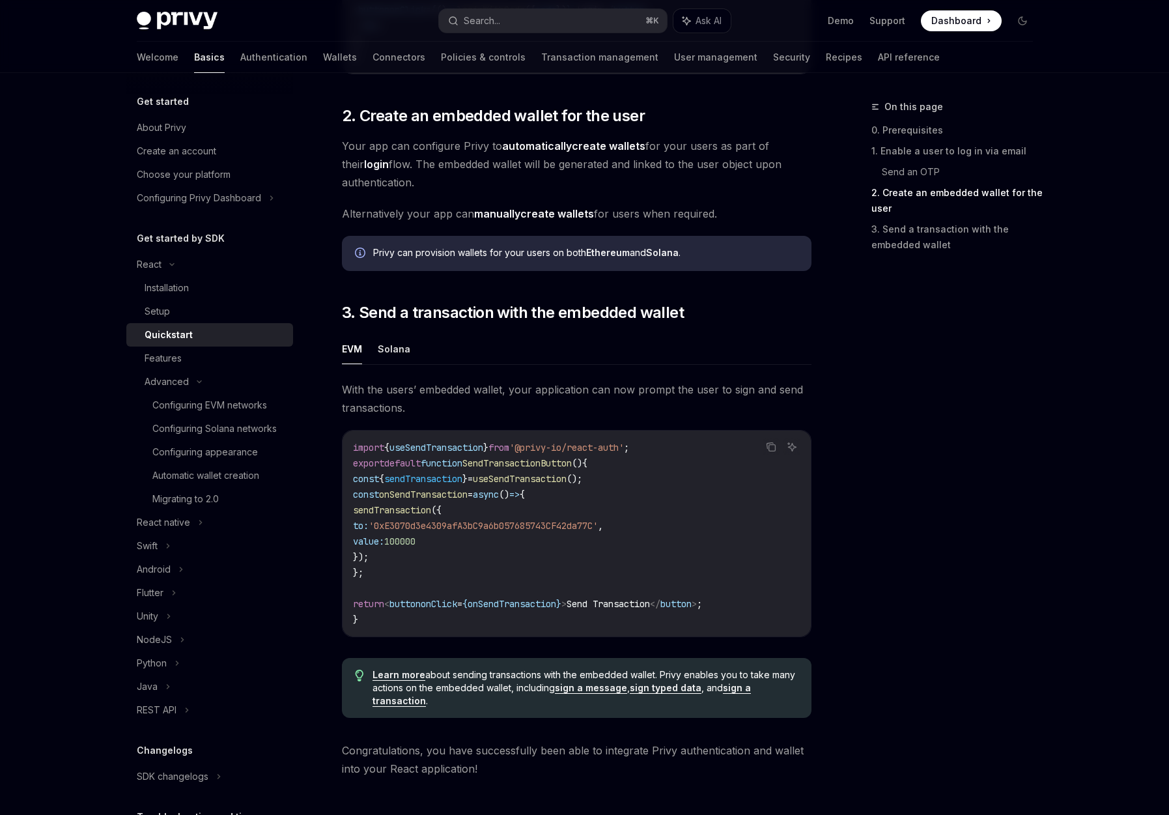
scroll to position [1075, 0]
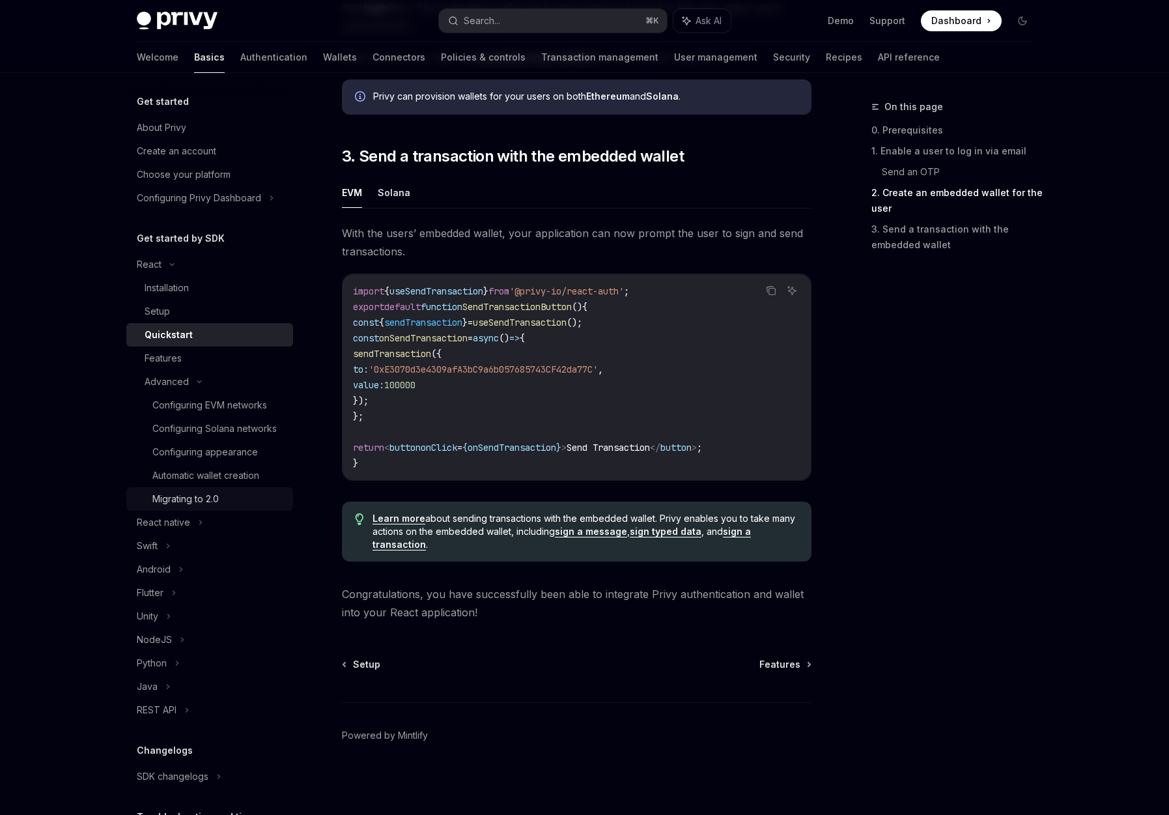
click at [216, 507] on div "Migrating to 2.0" at bounding box center [185, 499] width 66 height 16
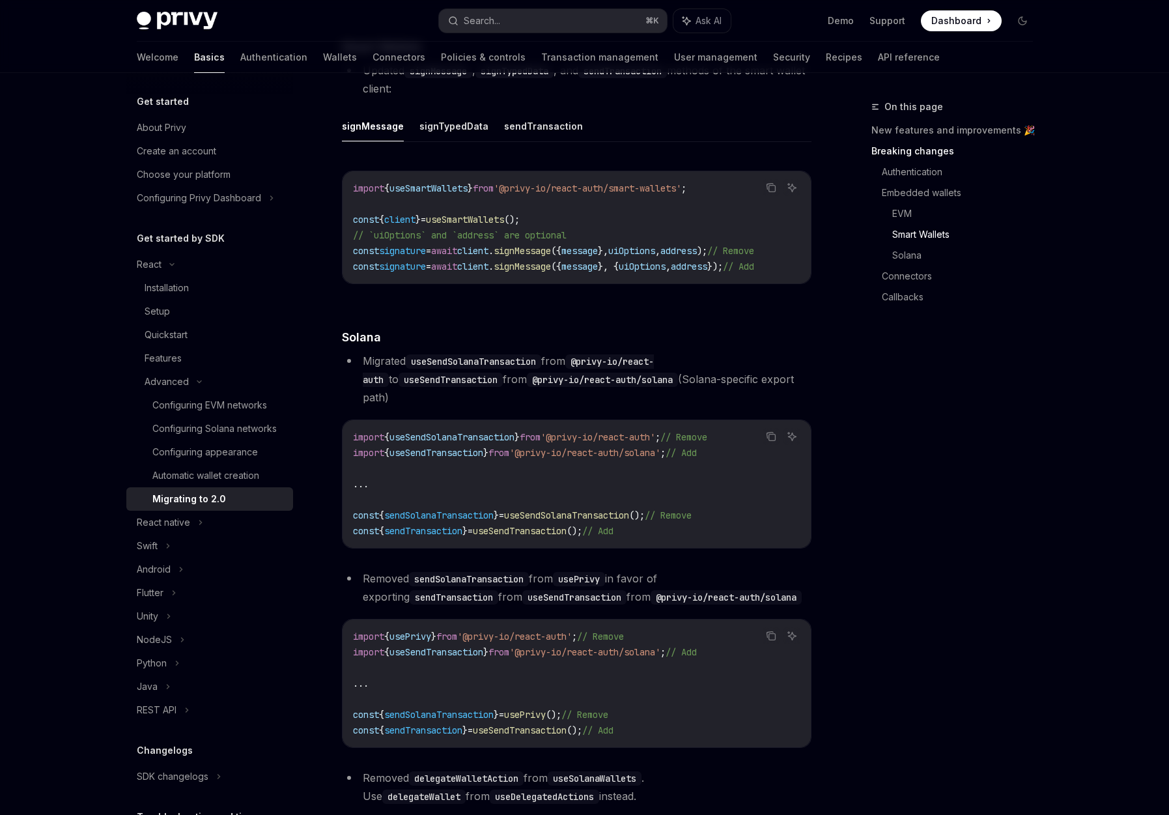
scroll to position [2209, 0]
drag, startPoint x: 346, startPoint y: 378, endPoint x: 356, endPoint y: 395, distance: 20.4
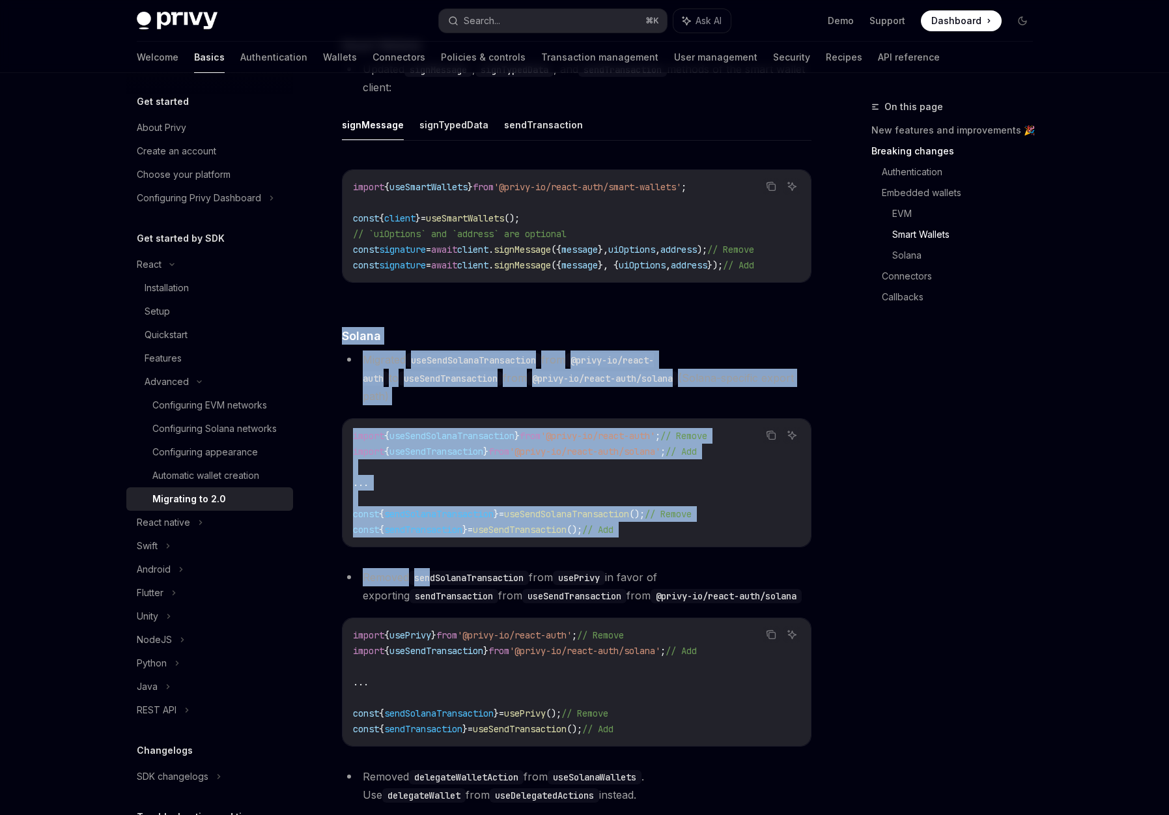
drag, startPoint x: 336, startPoint y: 366, endPoint x: 432, endPoint y: 614, distance: 266.2
click at [432, 614] on div "Advanced Migrating to 2.0 OpenAI Open in ChatGPT OpenAI Open in ChatGPT This gu…" at bounding box center [454, 20] width 719 height 4260
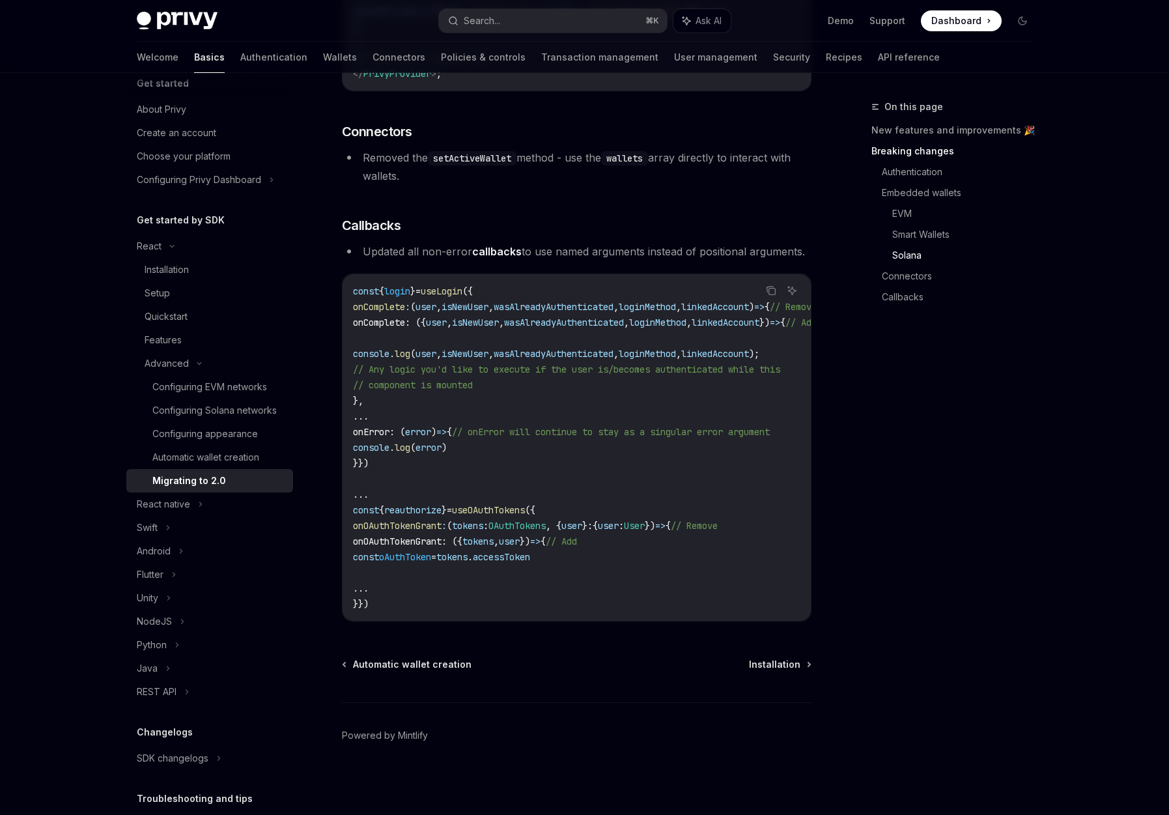
scroll to position [128, 0]
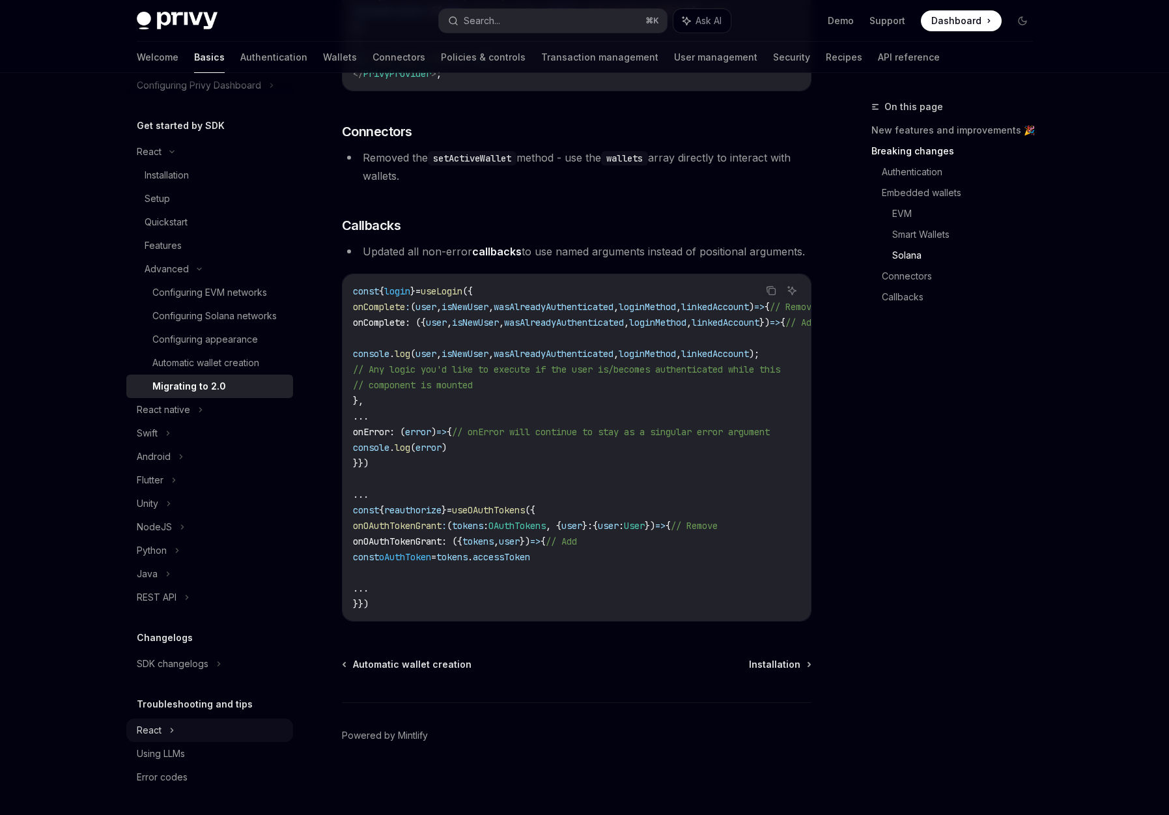
click at [167, 163] on div "React" at bounding box center [209, 151] width 167 height 23
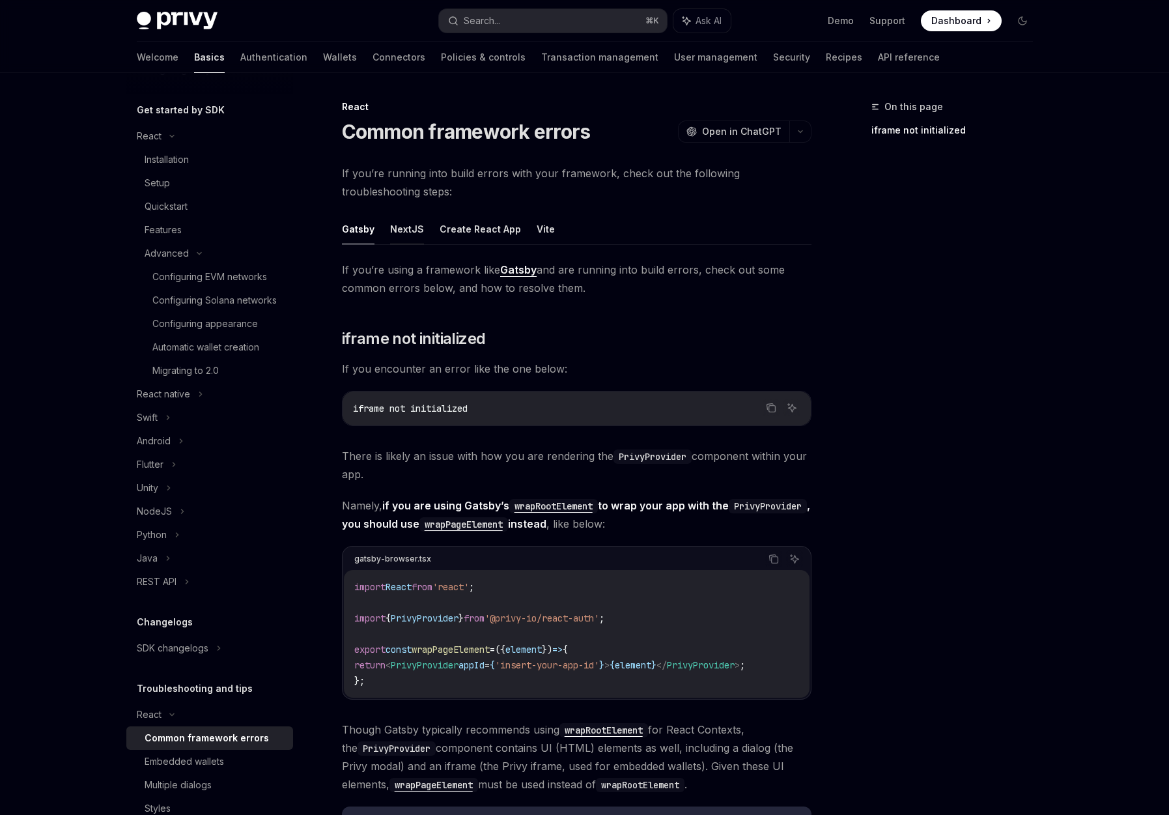
click at [396, 243] on button "NextJS" at bounding box center [407, 229] width 34 height 31
type textarea "*"
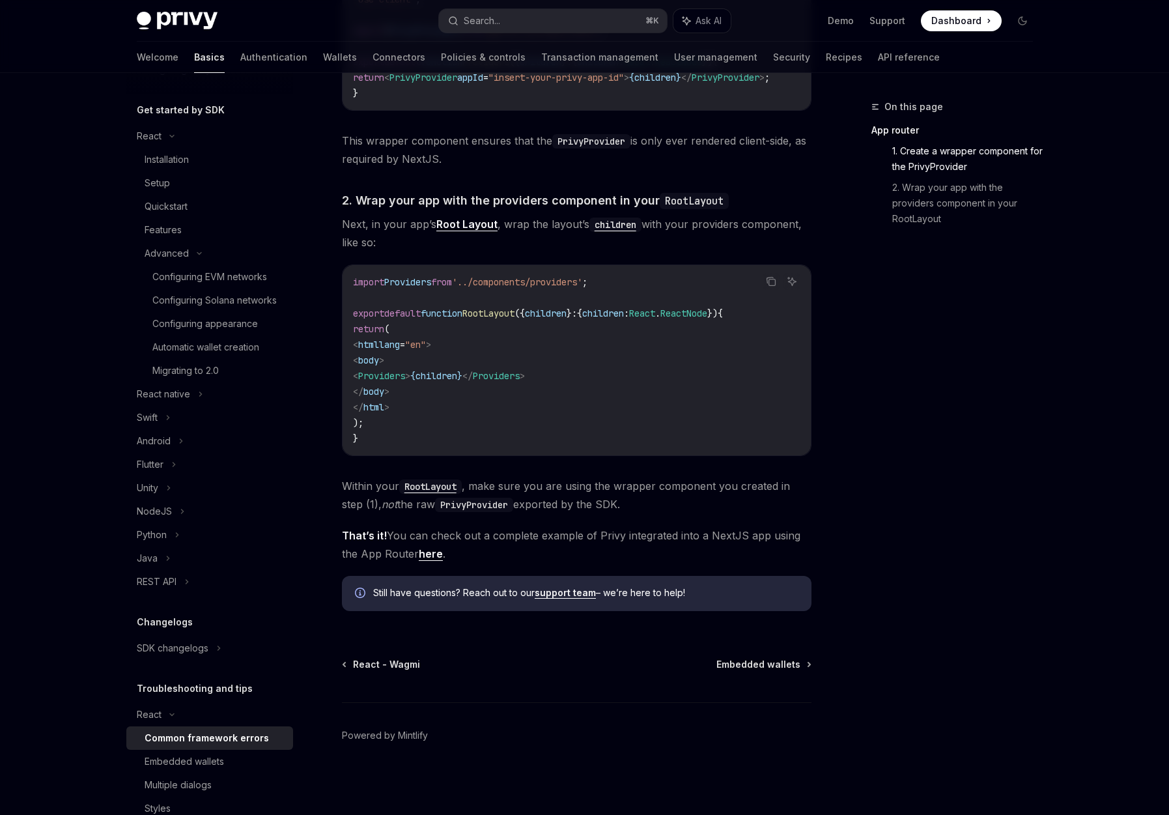
scroll to position [599, 0]
